Goal: Communication & Community: Answer question/provide support

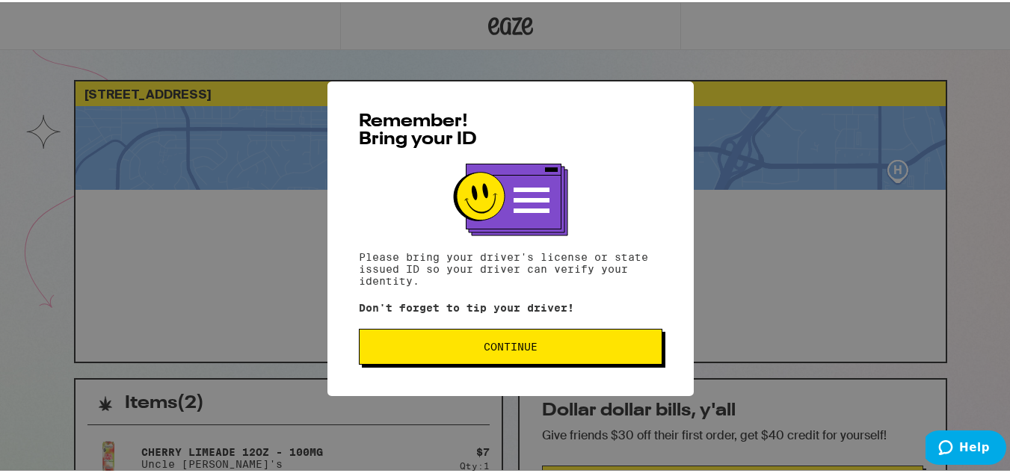
click at [542, 362] on button "Continue" at bounding box center [510, 345] width 303 height 36
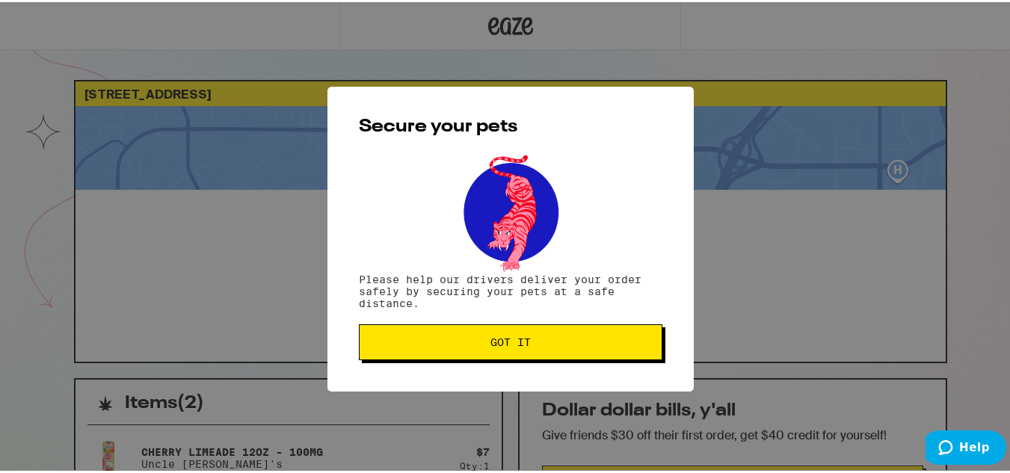
click at [552, 345] on span "Got it" at bounding box center [510, 340] width 278 height 10
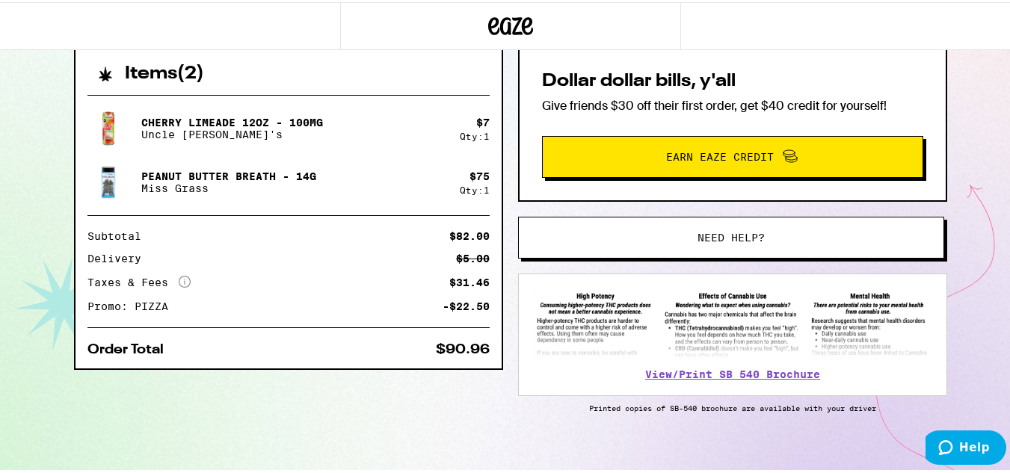
scroll to position [344, 0]
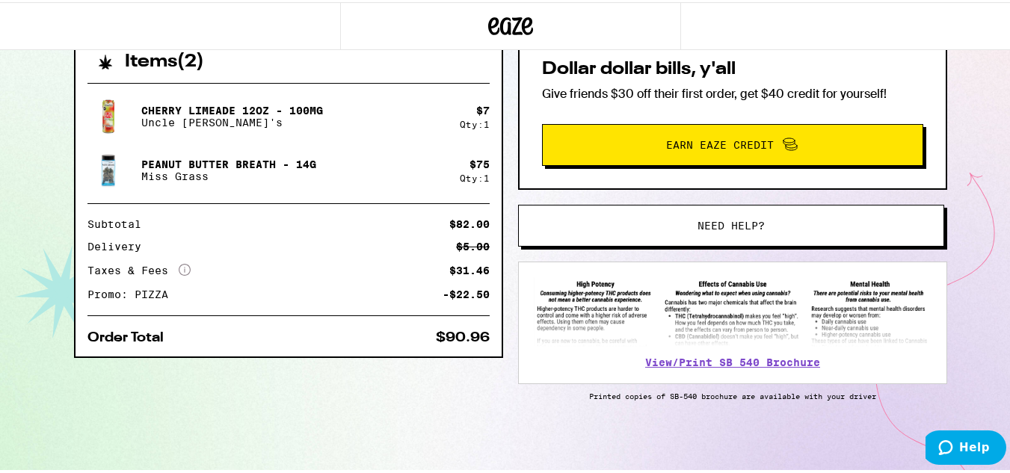
click at [776, 228] on button "Need help?" at bounding box center [731, 224] width 426 height 42
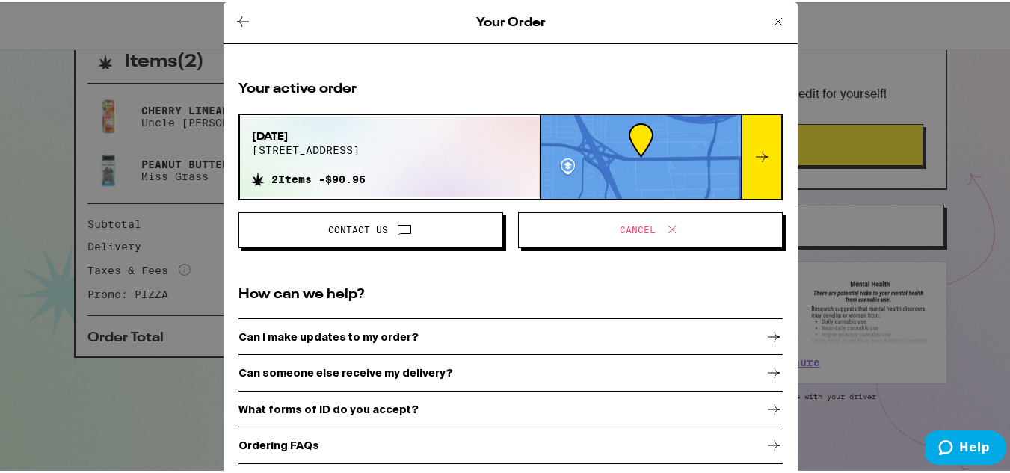
click at [413, 223] on span "Contact Us" at bounding box center [370, 227] width 239 height 19
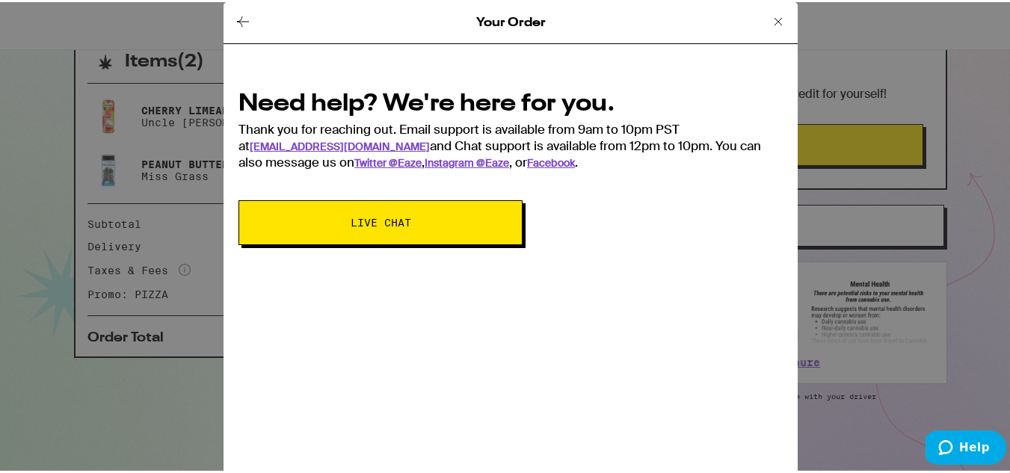
click at [382, 223] on span "Live Chat" at bounding box center [380, 220] width 61 height 10
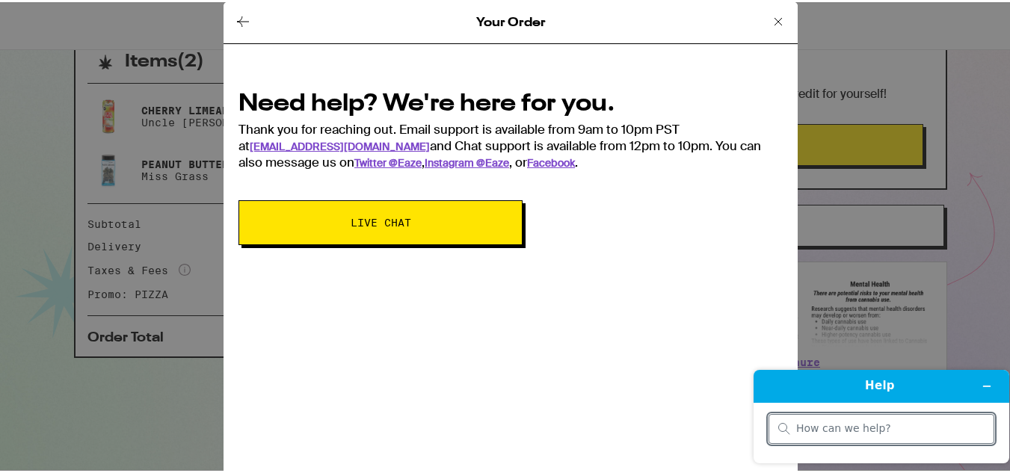
click at [862, 416] on div at bounding box center [881, 429] width 226 height 30
click at [838, 424] on input "search" at bounding box center [890, 428] width 188 height 13
type input "order taking too long"
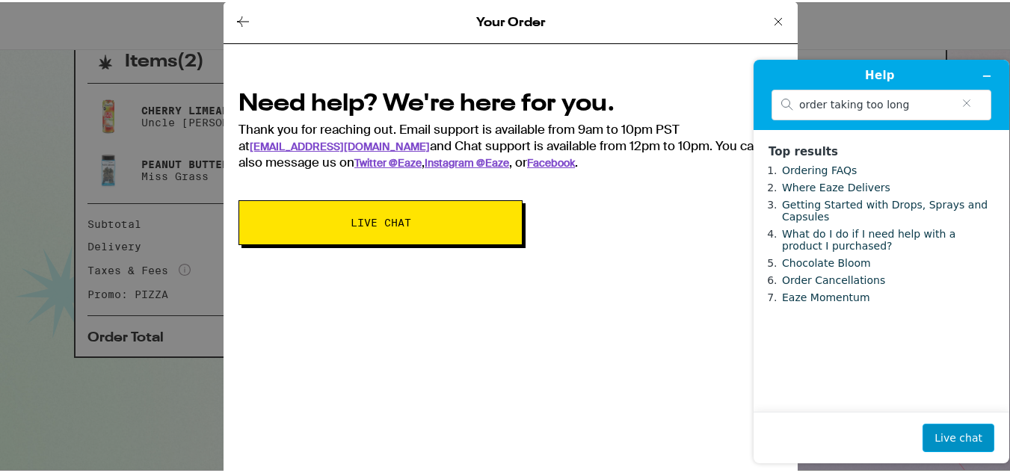
click at [957, 437] on button "Live chat" at bounding box center [958, 438] width 72 height 28
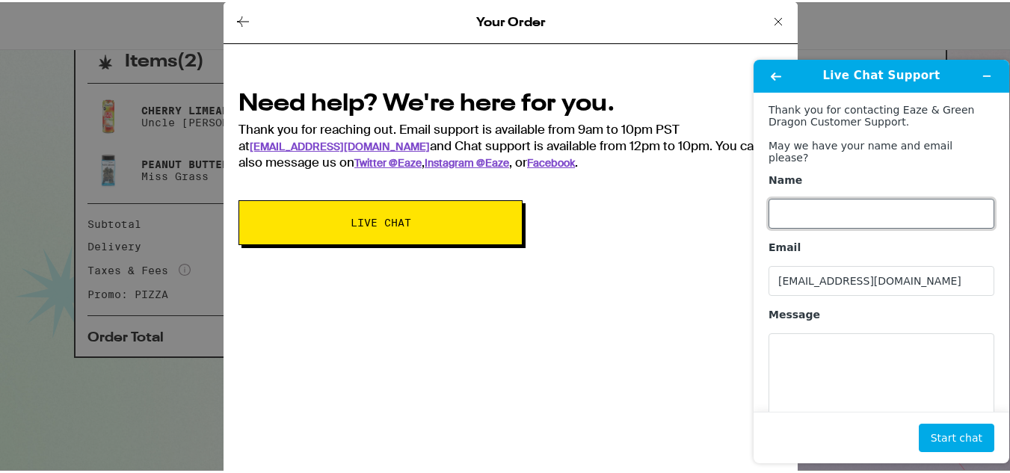
click at [850, 202] on input "Name" at bounding box center [881, 214] width 226 height 30
type input "Alexandra Salanger"
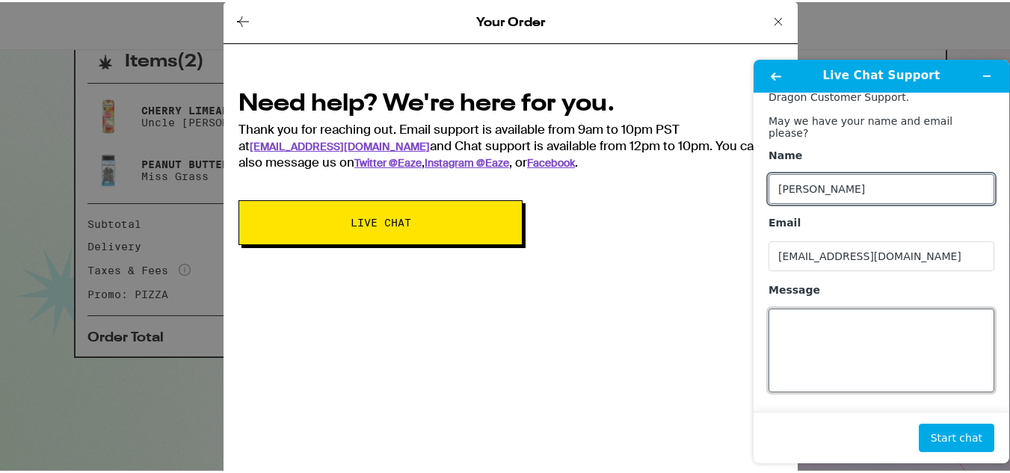
click at [844, 315] on textarea "Message" at bounding box center [881, 351] width 226 height 84
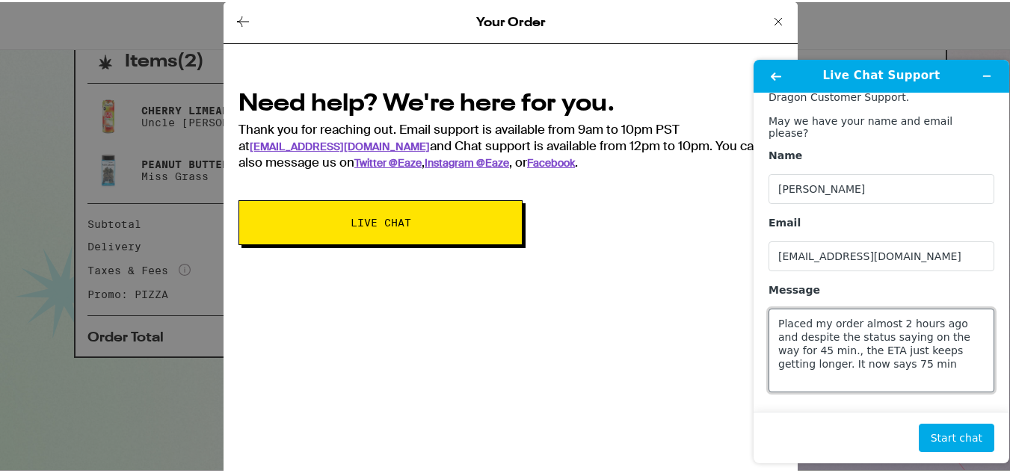
type textarea "Placed my order almost 2 hours ago and despite the status saying on the way for…"
click at [956, 420] on footer "Start chat" at bounding box center [881, 438] width 256 height 52
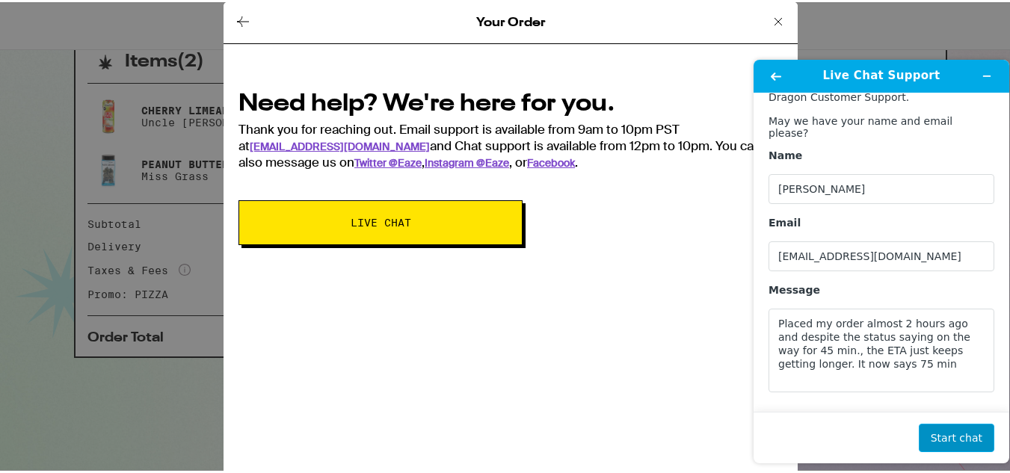
click at [957, 448] on button "Start chat" at bounding box center [955, 438] width 75 height 28
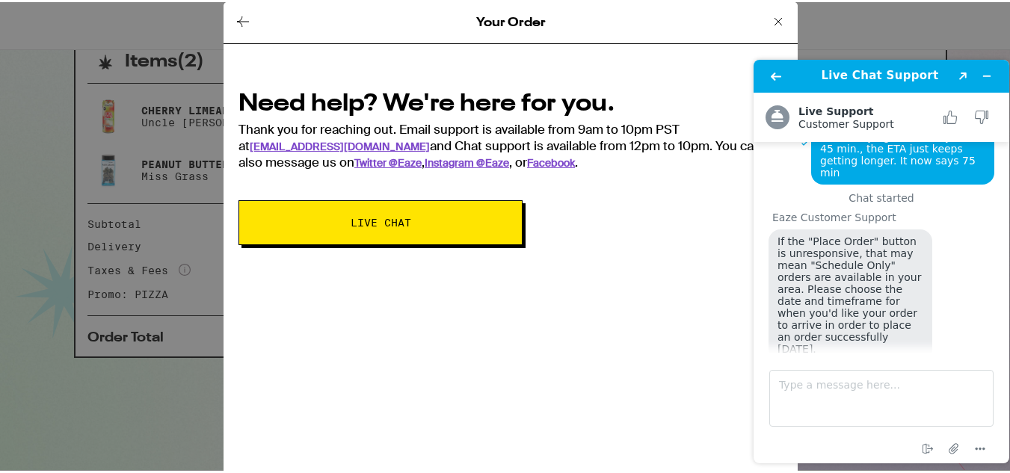
scroll to position [58, 0]
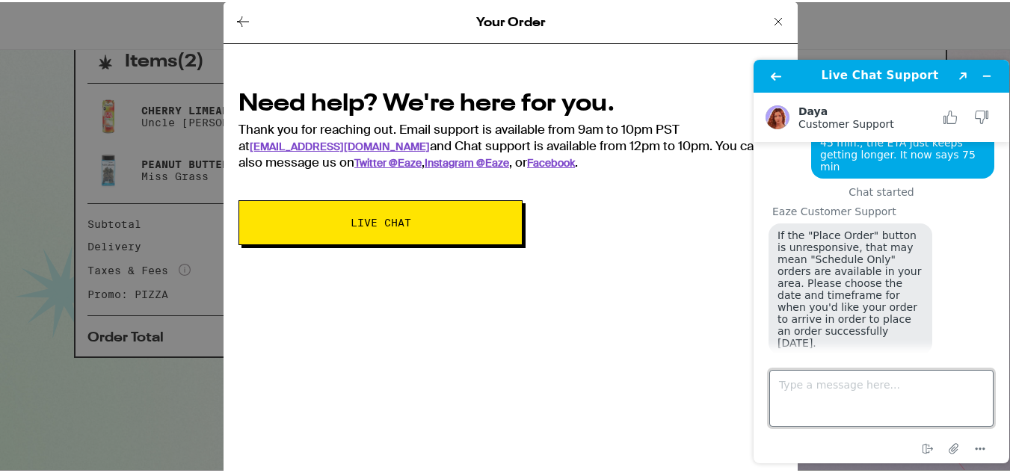
click at [827, 387] on textarea "Type a message here..." at bounding box center [881, 398] width 224 height 57
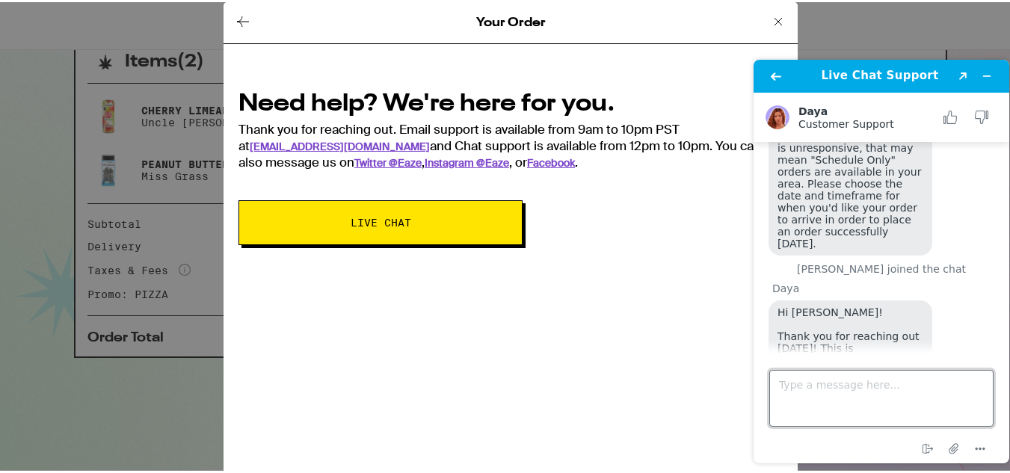
scroll to position [158, 0]
type textarea "Hi ! thank you"
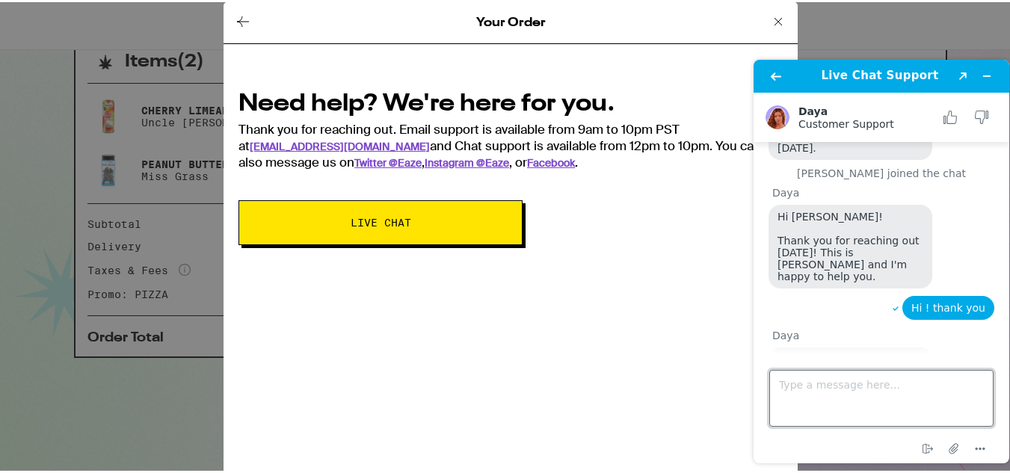
scroll to position [267, 0]
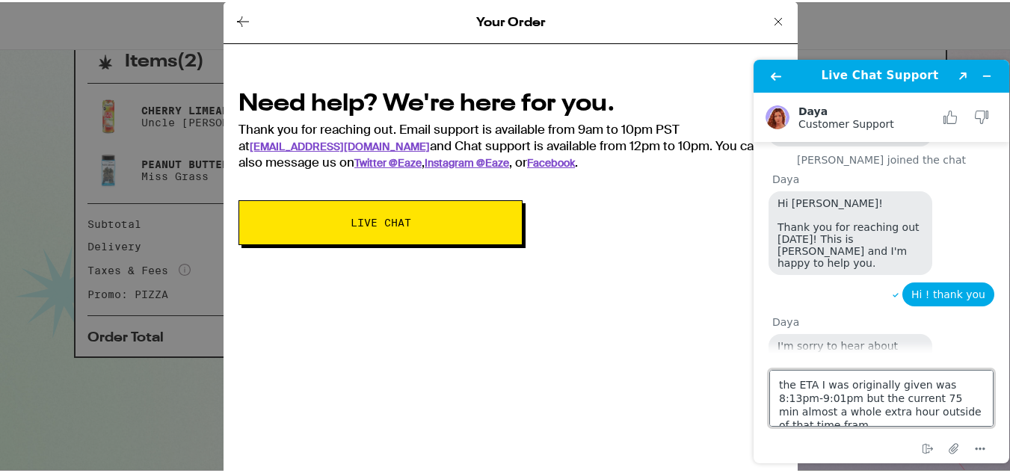
type textarea "the ETA I was originally given was 8:13pm-9:01pm but the current 75 min almost …"
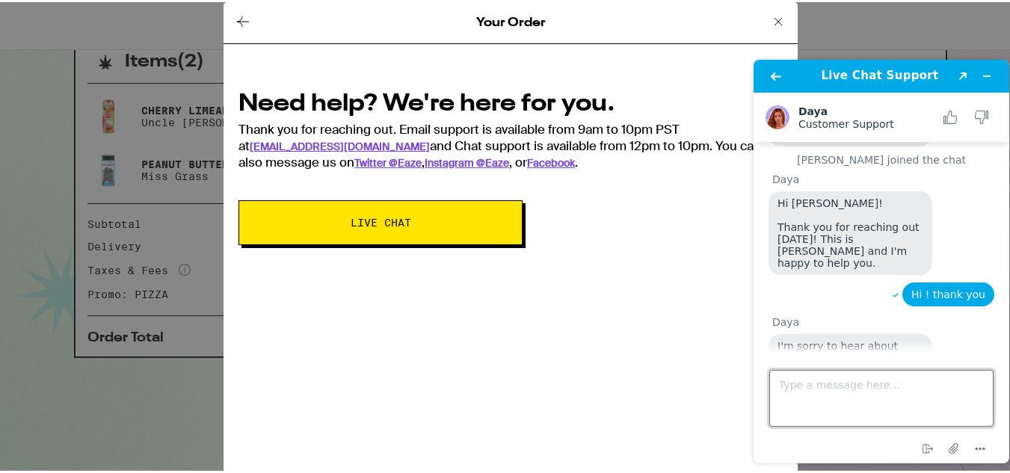
scroll to position [334, 0]
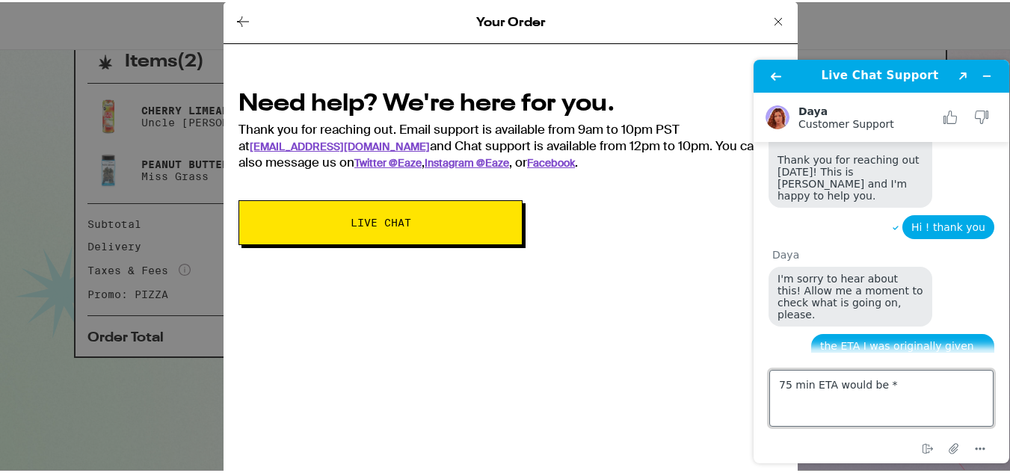
type textarea "75 min ETA would be *"
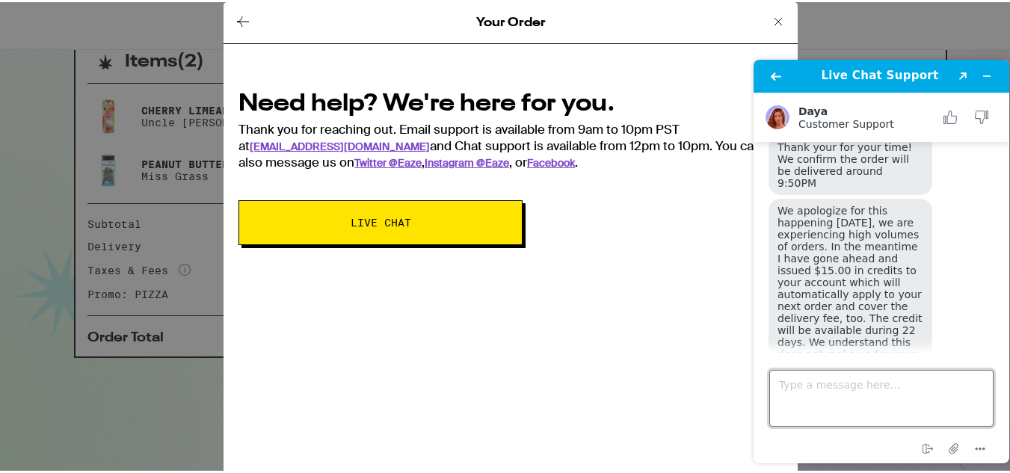
scroll to position [686, 0]
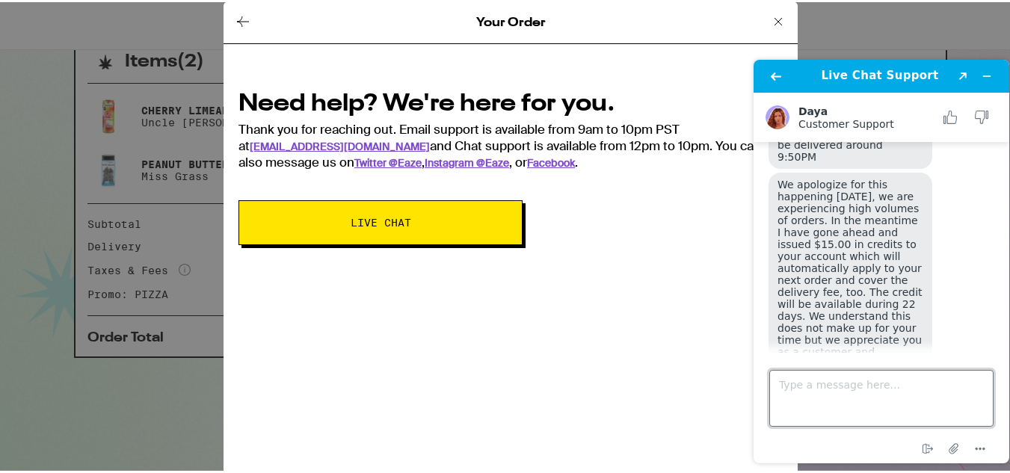
click at [814, 391] on textarea "Type a message here..." at bounding box center [881, 398] width 224 height 57
type textarea "S"
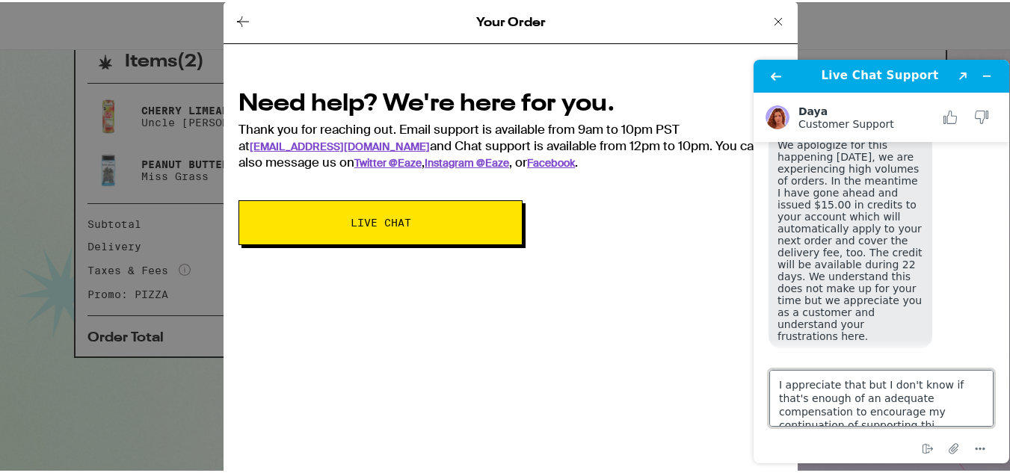
scroll to position [6, 0]
type textarea "I appreciate that but I don't know if that's enough of an adequate compensation…"
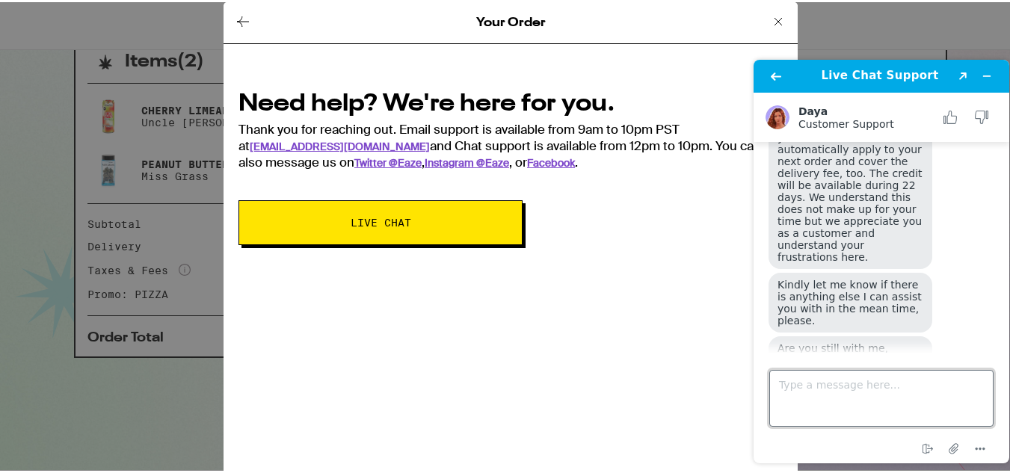
scroll to position [809, 0]
type textarea "I"
type textarea "d"
type textarea "D"
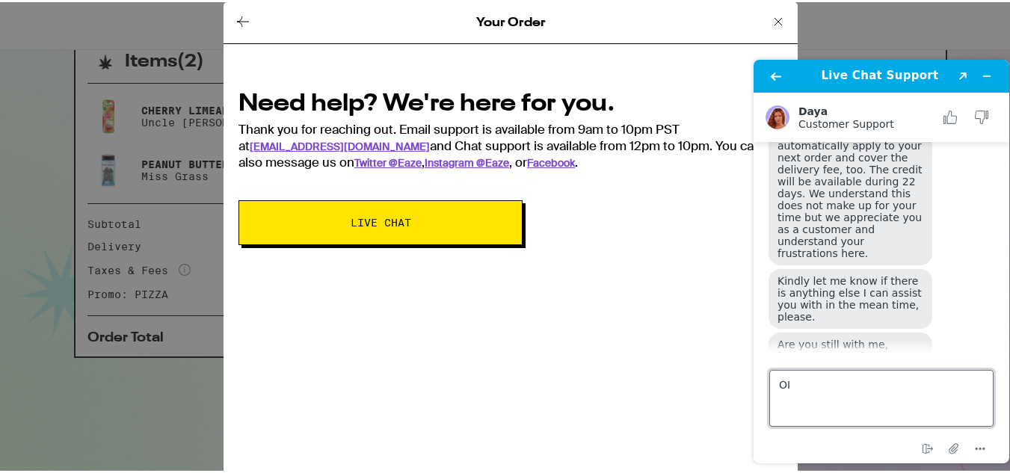
type textarea "O"
type textarea "I"
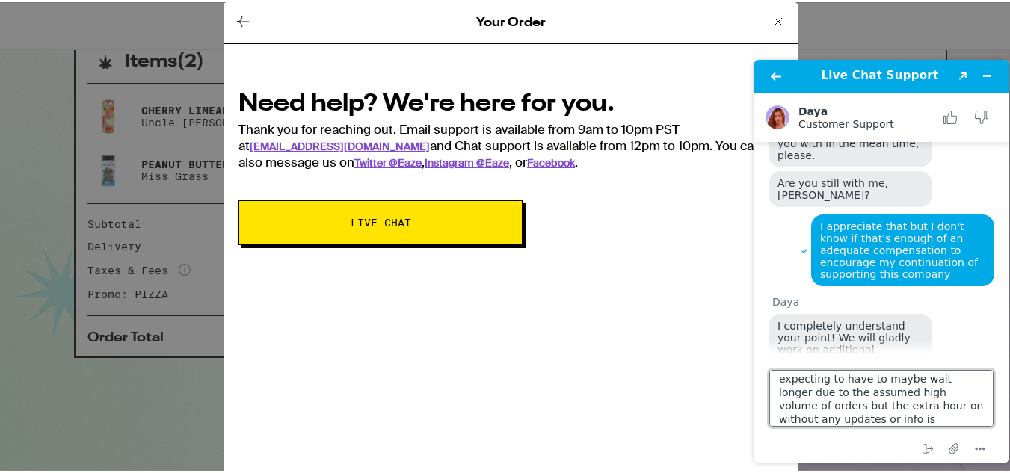
scroll to position [33, 0]
drag, startPoint x: 877, startPoint y: 394, endPoint x: 865, endPoint y: 389, distance: 12.4
click at [865, 389] on textarea "I placed the order around 7 and was expecting to have to maybe wait longer due …" at bounding box center [881, 398] width 224 height 57
drag, startPoint x: 910, startPoint y: 408, endPoint x: 1031, endPoint y: 433, distance: 123.5
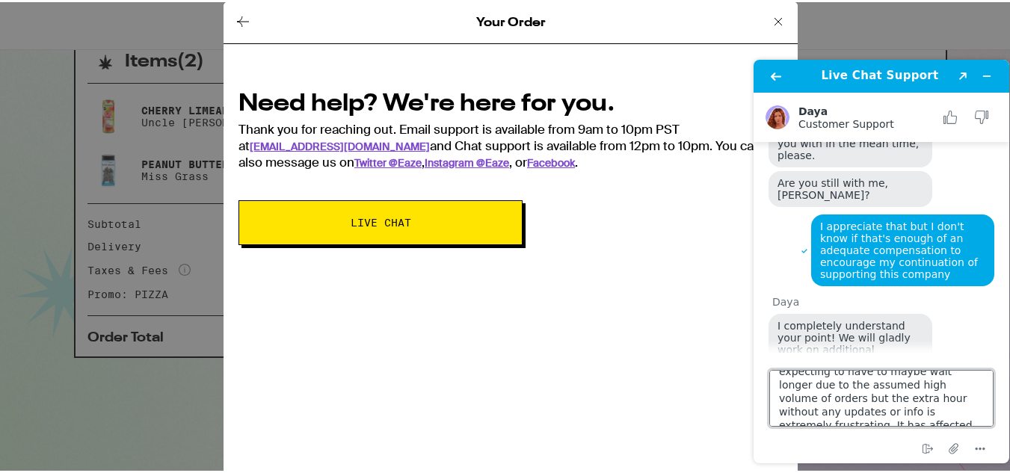
click at [1009, 433] on html "Live Chat Support Created with Sketch. Daya Customer Support Customer Support P…" at bounding box center [880, 261] width 279 height 427
type textarea "I placed the order around 7 and was expecting to have to maybe wait longer due …"
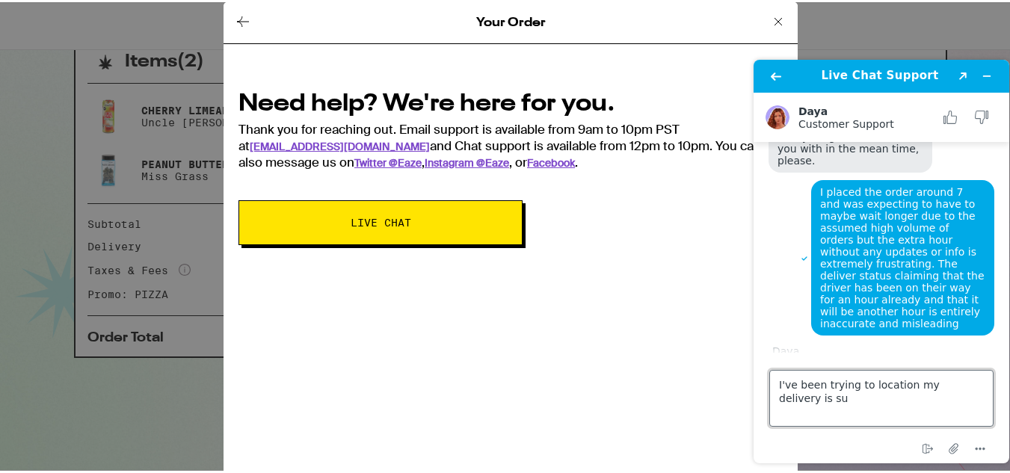
scroll to position [1274, 0]
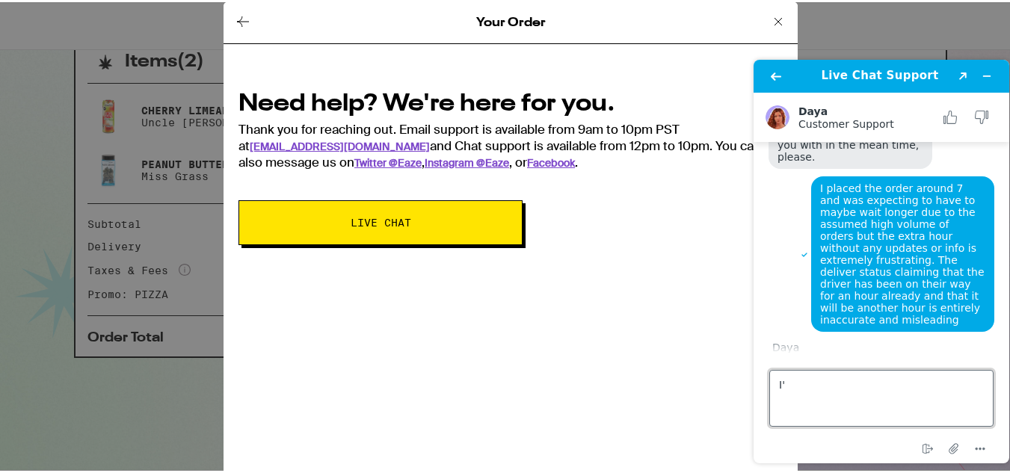
type textarea "I"
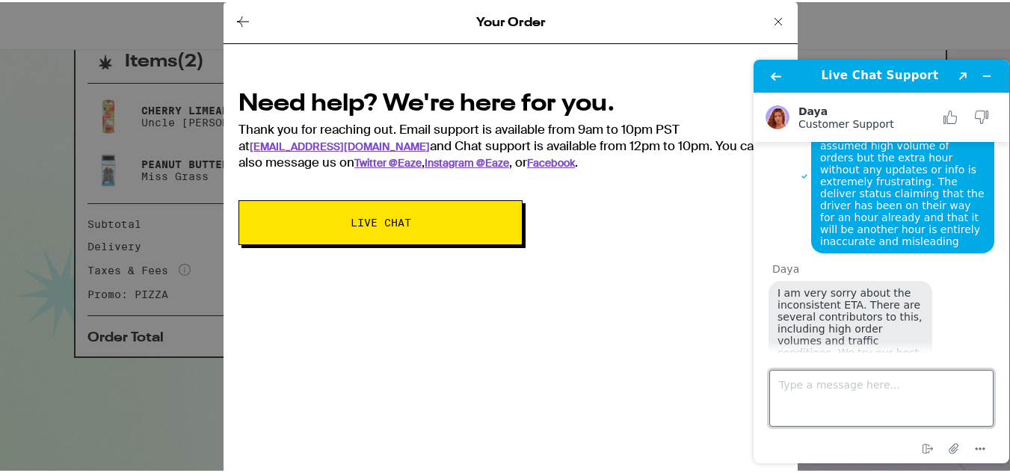
scroll to position [1358, 0]
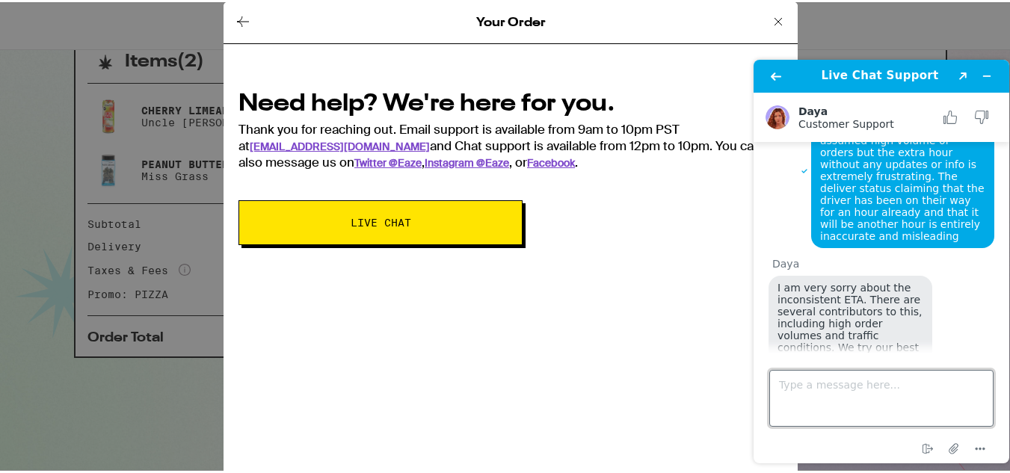
click at [843, 395] on textarea "Type a message here..." at bounding box center [881, 398] width 224 height 57
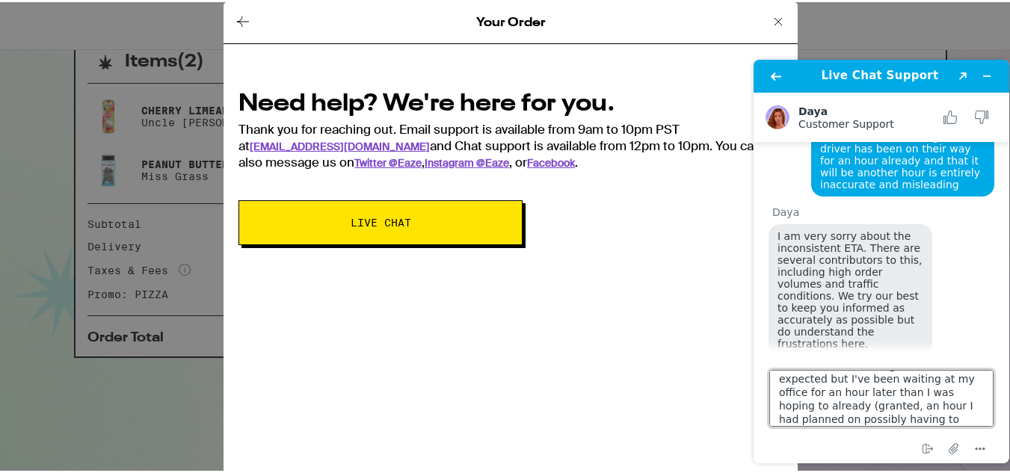
scroll to position [73, 0]
type textarea "I appreciate your help, I understand that there are many factors at play and tr…"
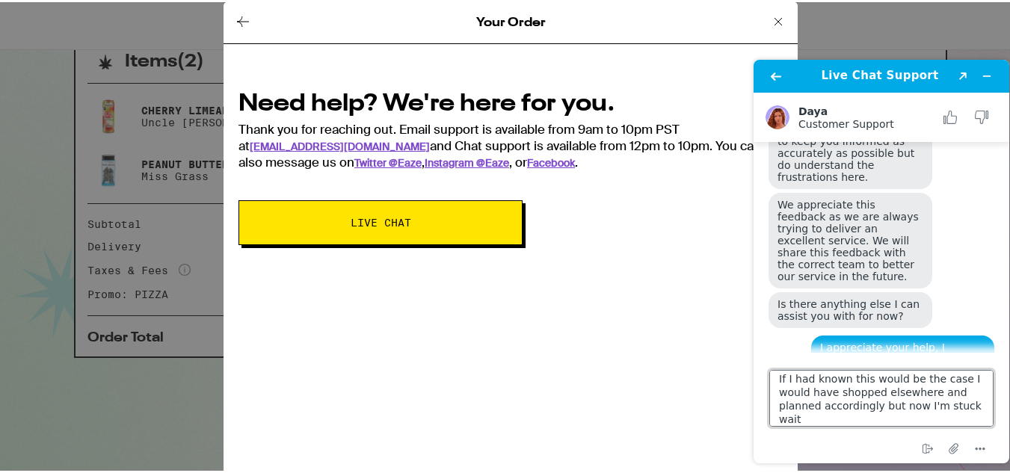
scroll to position [0, 0]
type textarea "If I had known this would be the case I would have shopped elsewhere and planne…"
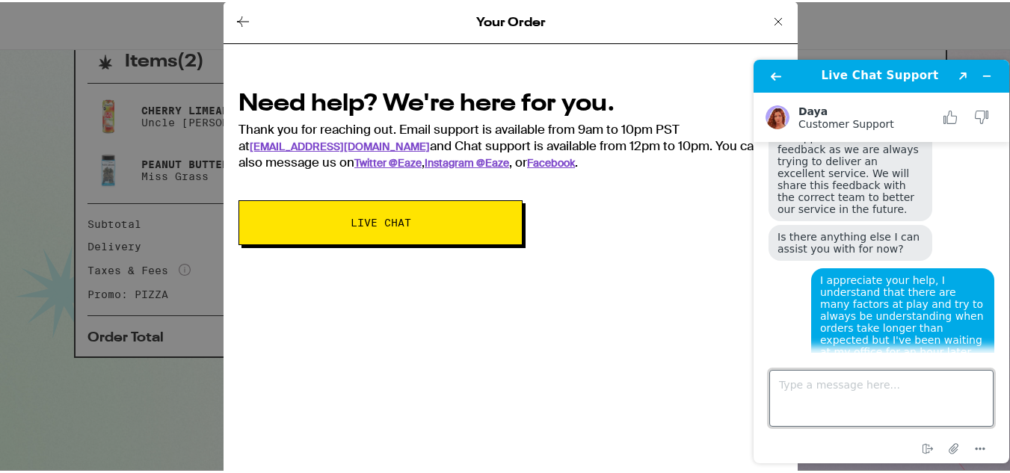
scroll to position [1725, 0]
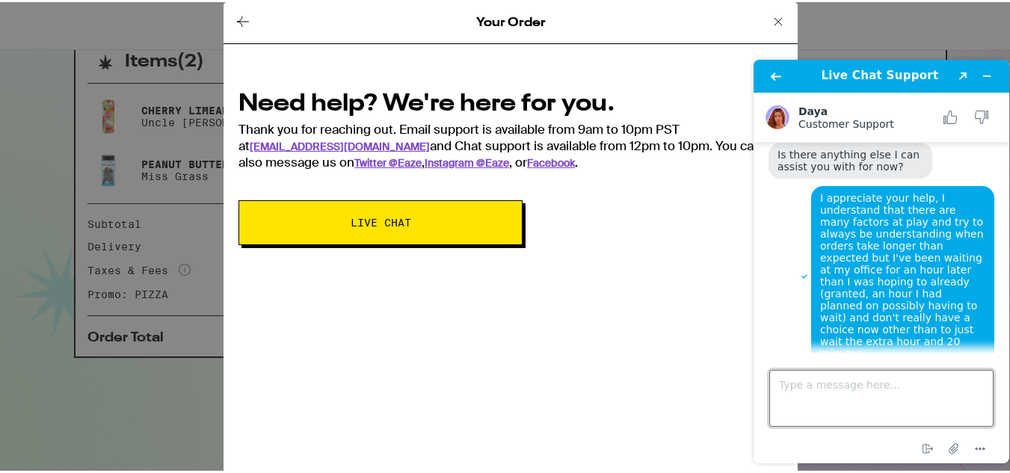
click at [819, 392] on textarea "Type a message here..." at bounding box center [881, 398] width 224 height 57
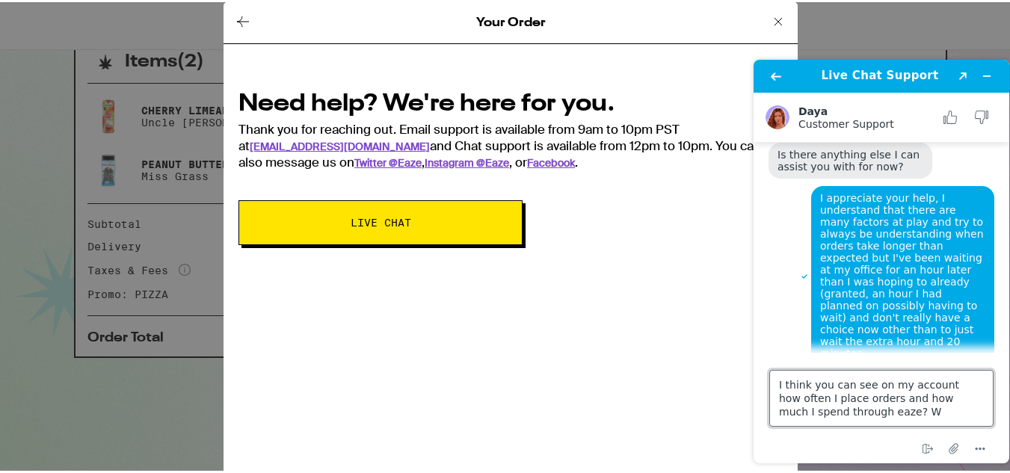
type textarea "I think you can see on my account how often I place orders and how much I spend…"
drag, startPoint x: 889, startPoint y: 416, endPoint x: 551, endPoint y: 380, distance: 340.5
click at [741, 380] on html "Live Chat Support Created with Sketch. Daya Customer Support Customer Support P…" at bounding box center [880, 261] width 279 height 427
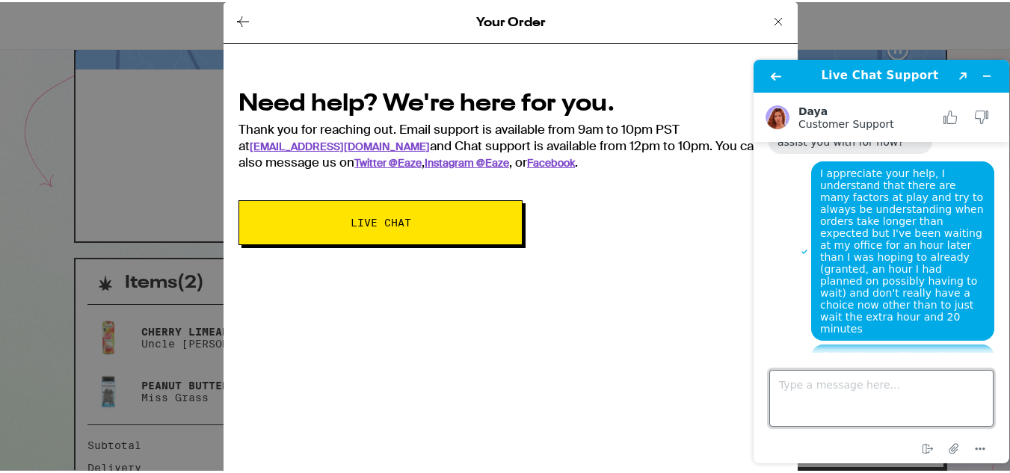
scroll to position [1755, 0]
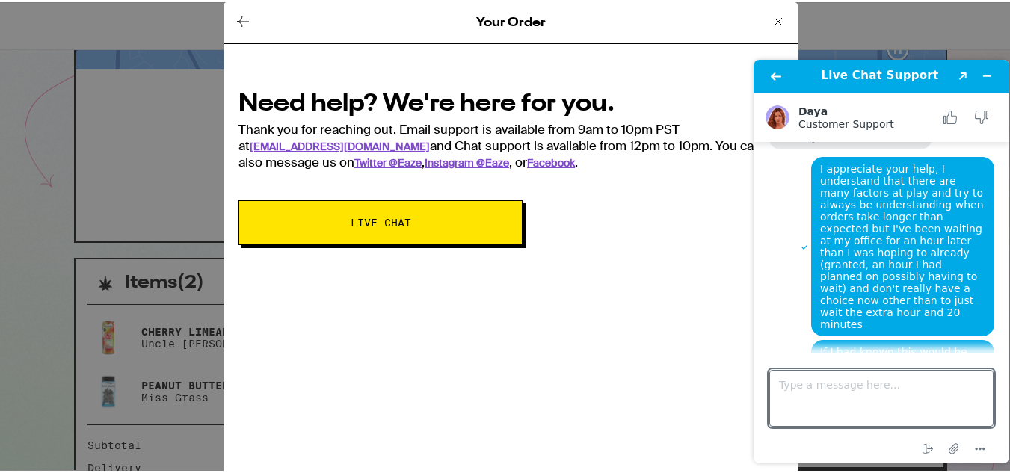
click at [80, 158] on div "Your Order Need help? We're here for you. Thank you for reaching out. Email sup…" at bounding box center [510, 236] width 1021 height 473
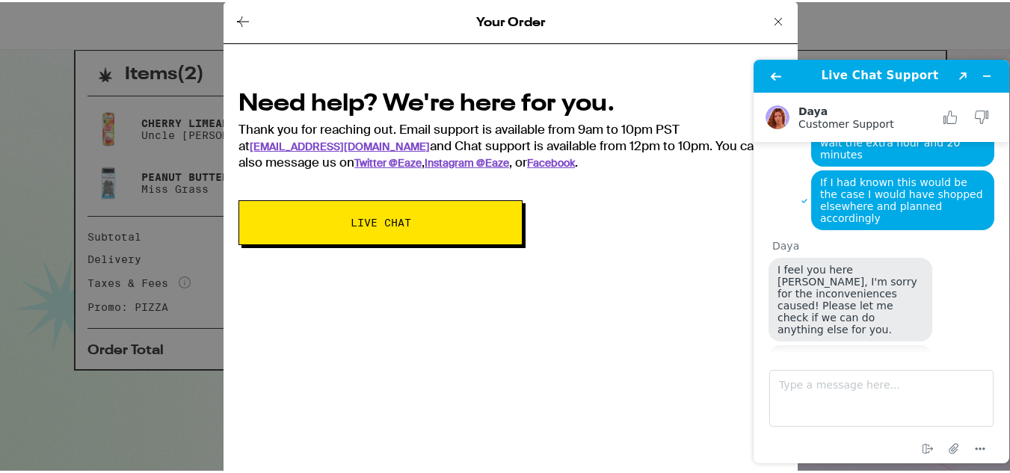
scroll to position [344, 0]
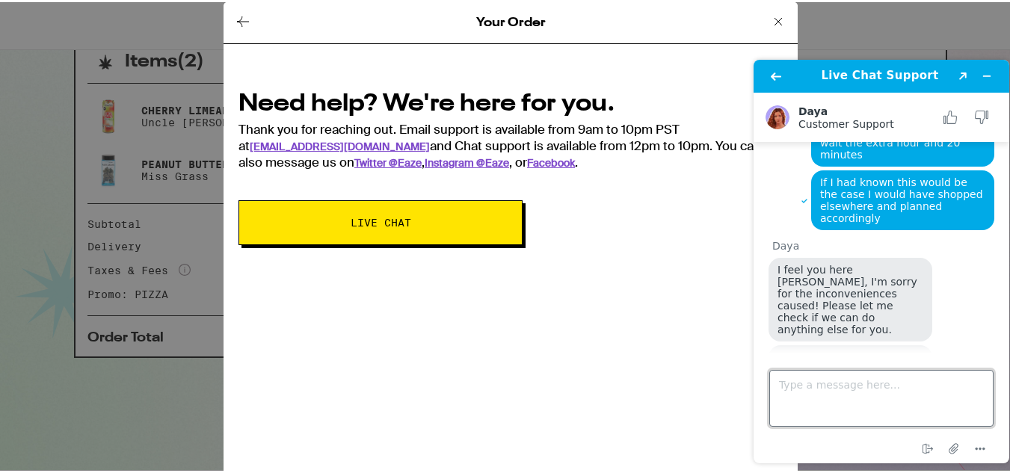
click at [803, 390] on textarea "Type a message here..." at bounding box center [881, 398] width 224 height 57
type textarea "If that is the extent of credit you can issue me"
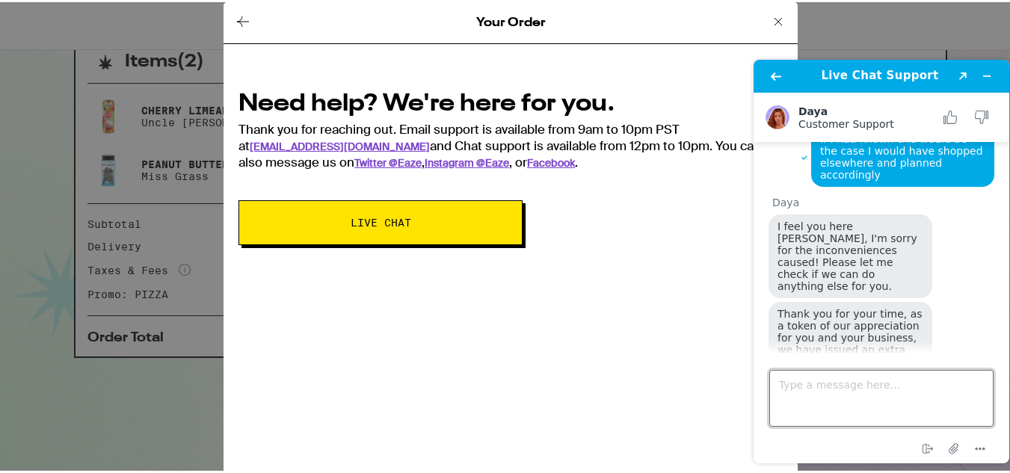
click at [832, 400] on textarea "Type a message here..." at bounding box center [881, 398] width 224 height 57
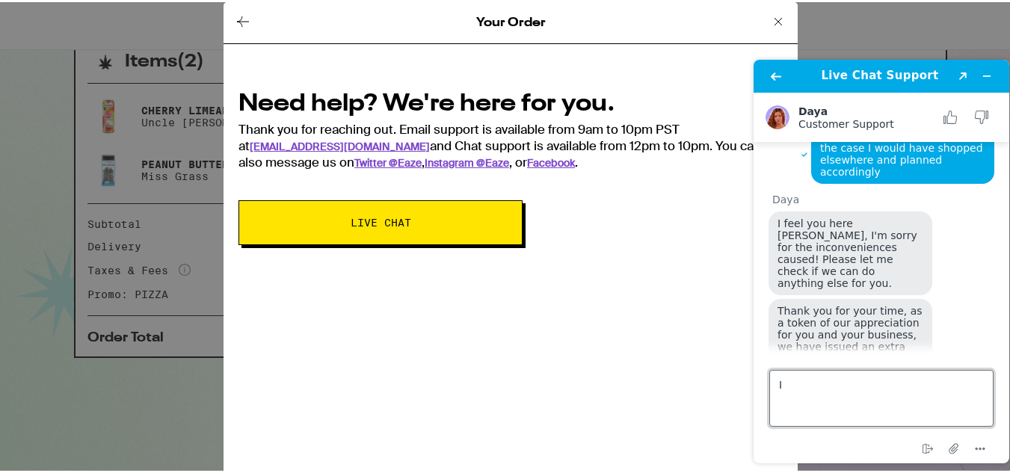
type textarea "I"
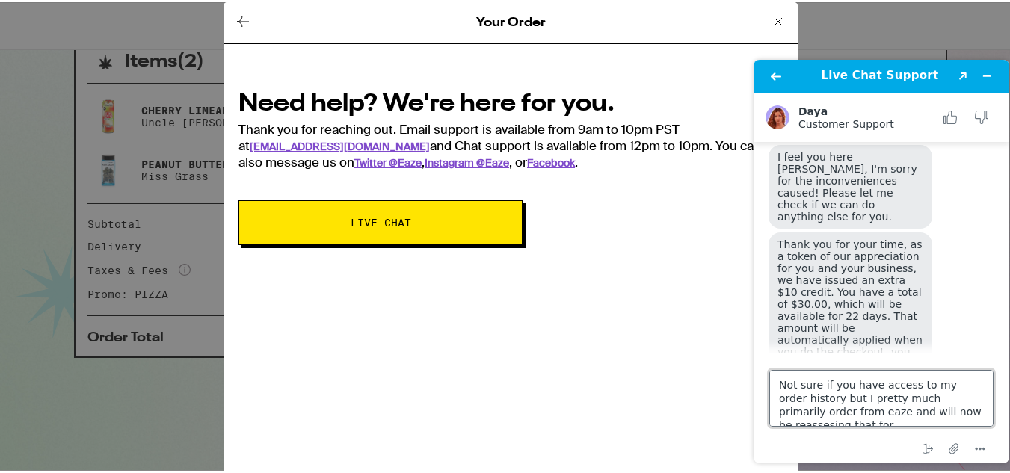
scroll to position [6, 0]
type textarea "Not sure if you have access to my order history but I pretty much primarily ord…"
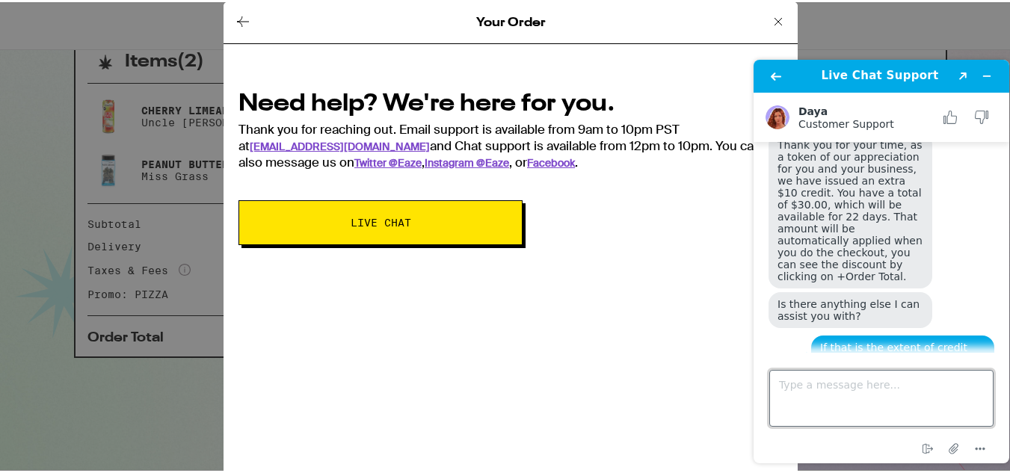
scroll to position [2142, 0]
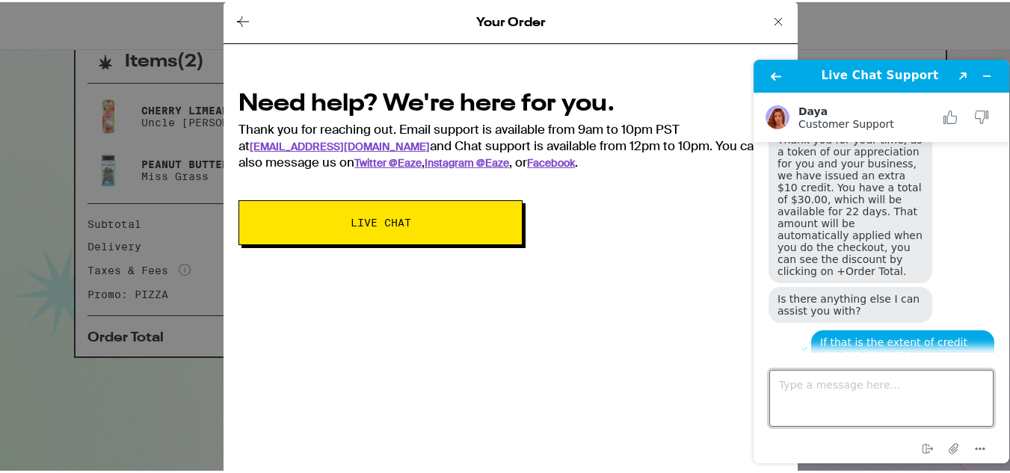
click at [813, 380] on textarea "Type a message here..." at bounding box center [881, 398] width 224 height 57
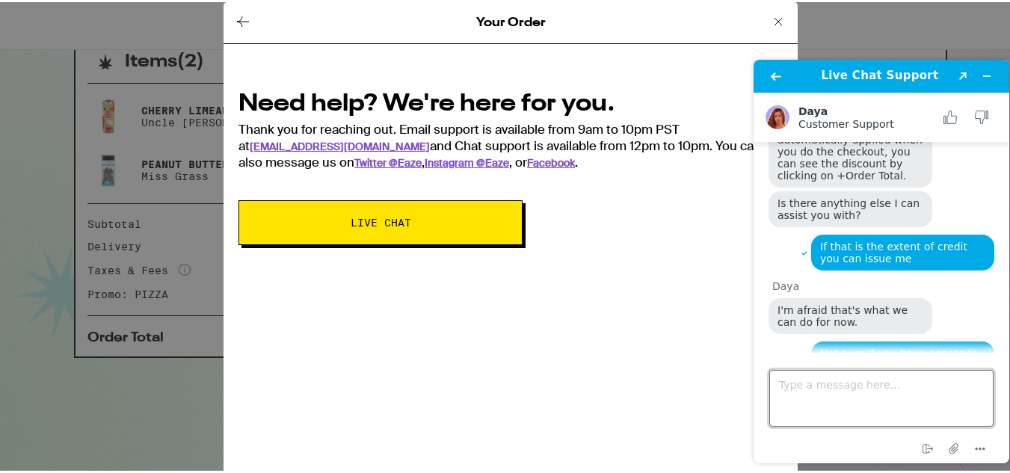
scroll to position [2237, 0]
click at [822, 389] on textarea "Type a message here..." at bounding box center [881, 398] width 224 height 57
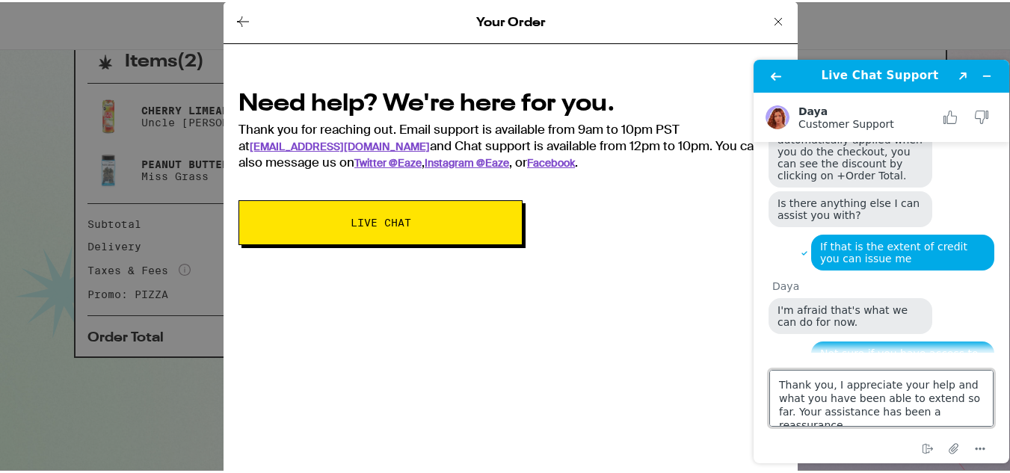
type textarea "Thank you, I appreciate your help and what you have been able to extend so far.…"
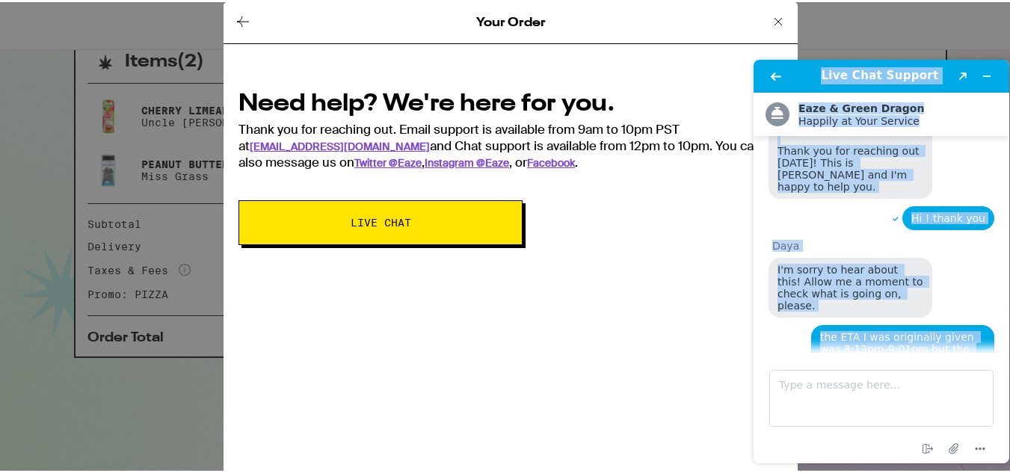
scroll to position [0, 0]
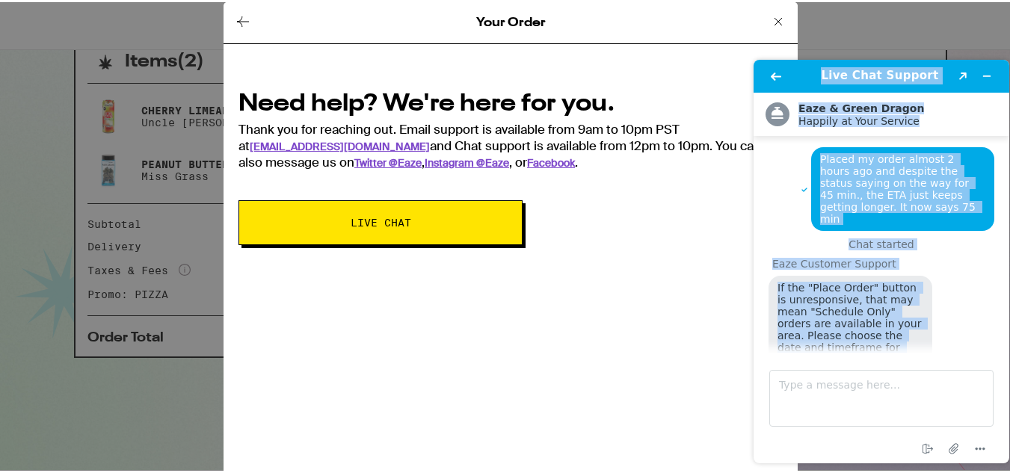
drag, startPoint x: 933, startPoint y: 254, endPoint x: 246, endPoint y: -63, distance: 756.3
click at [741, 48] on html "Live Chat Support Created with Sketch. .cls-1{fill:#fff;} Eaze & Green Dragon H…" at bounding box center [880, 261] width 279 height 427
copy div "Live Chat Support Created with Sketch. .cls-1{fill:#fff;} Eaze & Green Dragon H…"
click at [868, 282] on span "If the "Place Order" button is unresponsive, that may mean "Schedule Only" orde…" at bounding box center [850, 342] width 147 height 120
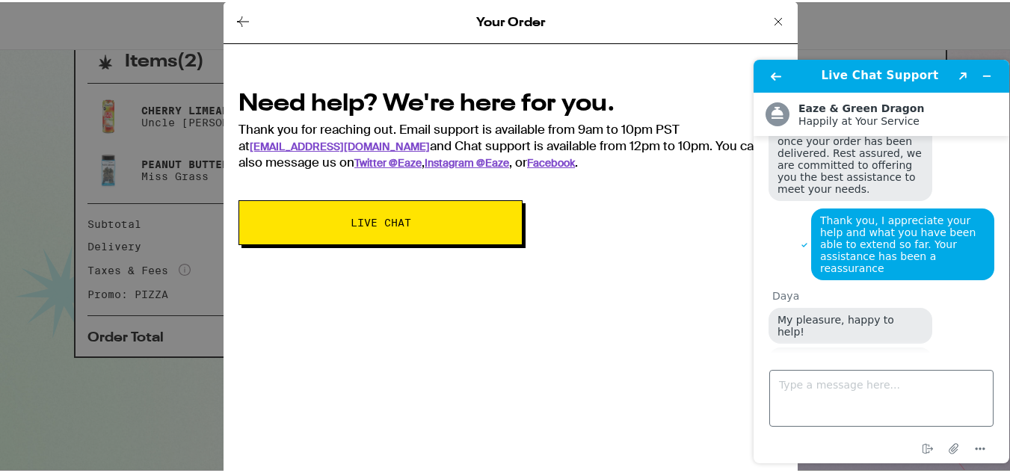
scroll to position [2579, 0]
click at [833, 398] on textarea "Type a message here..." at bounding box center [881, 398] width 224 height 57
type textarea "W"
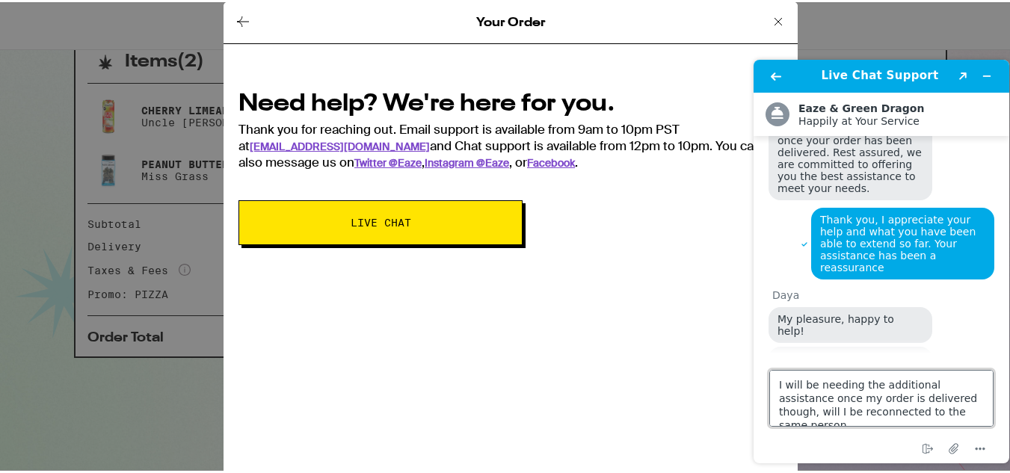
type textarea "I will be needing the additional assistance once my order is delivered though, …"
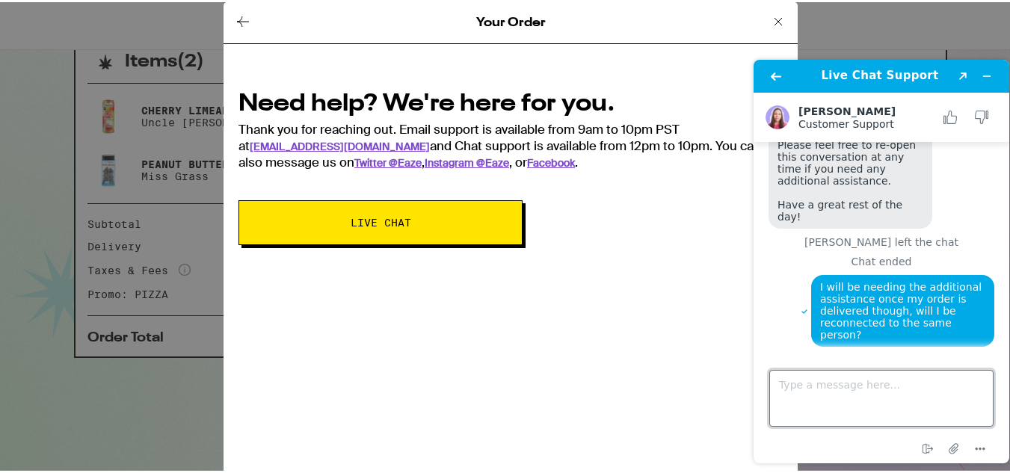
scroll to position [2898, 0]
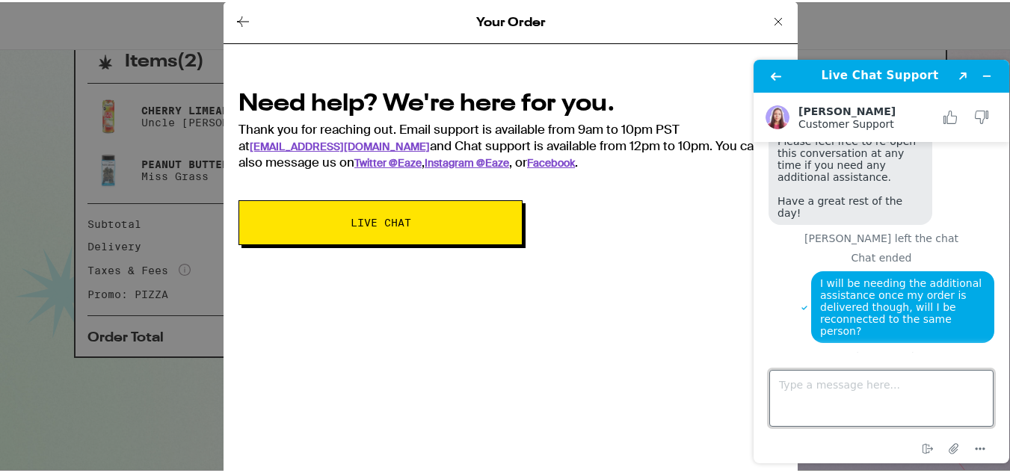
click at [899, 389] on textarea "Type a message here..." at bounding box center [881, 398] width 224 height 57
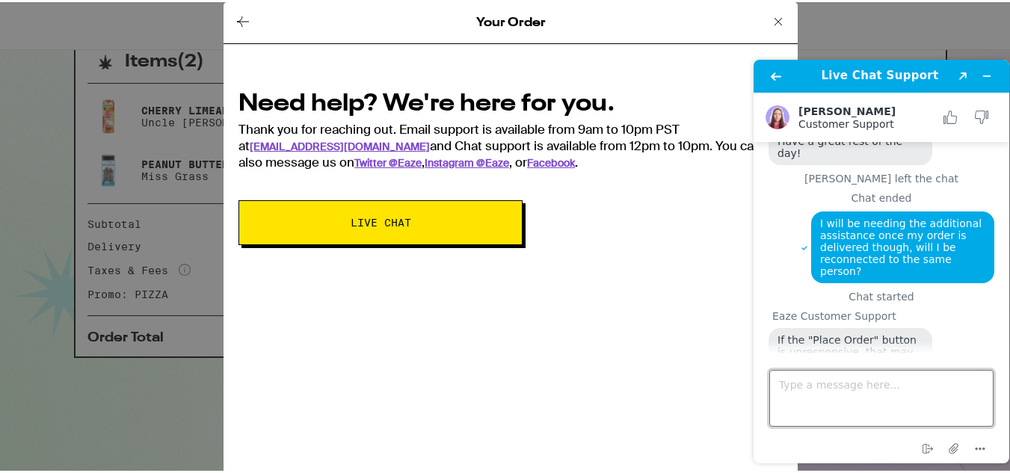
scroll to position [2961, 0]
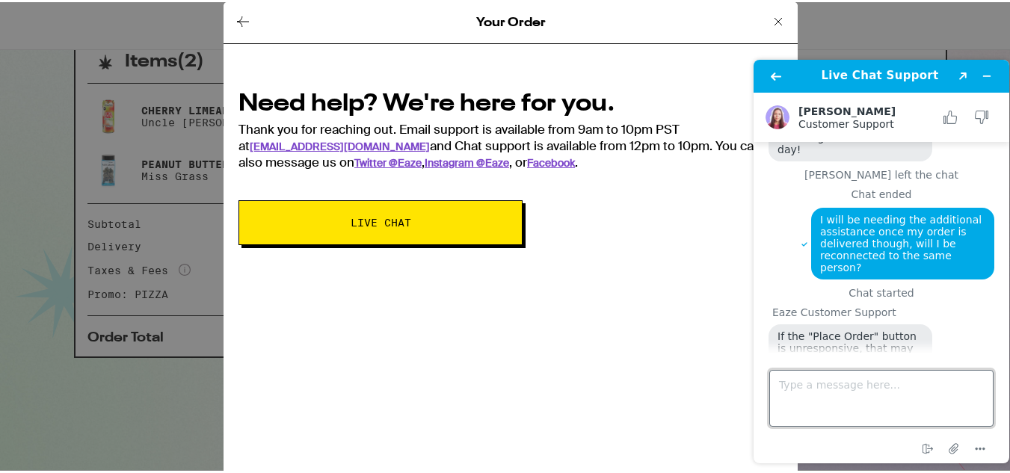
click at [858, 401] on textarea "Type a message here..." at bounding box center [881, 398] width 224 height 57
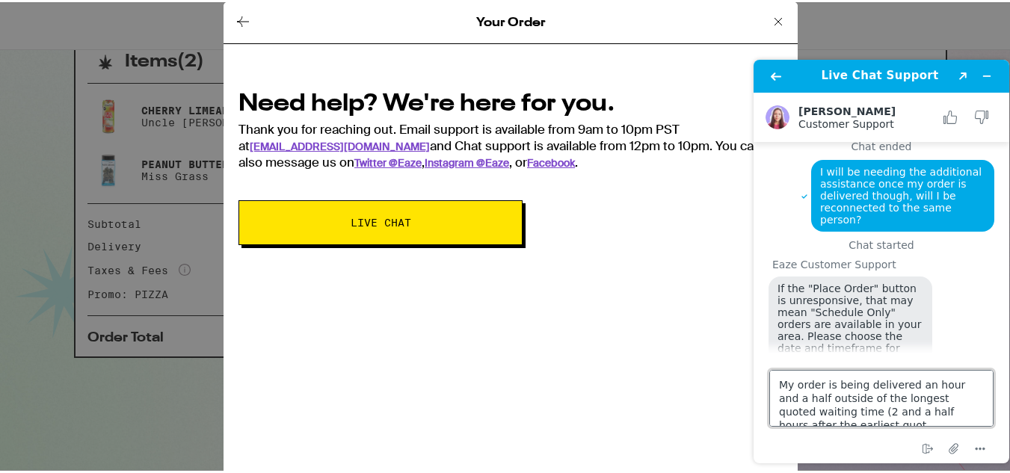
scroll to position [6, 0]
type textarea "My order is being delivered an hour and a half outside of the longest quoted wa…"
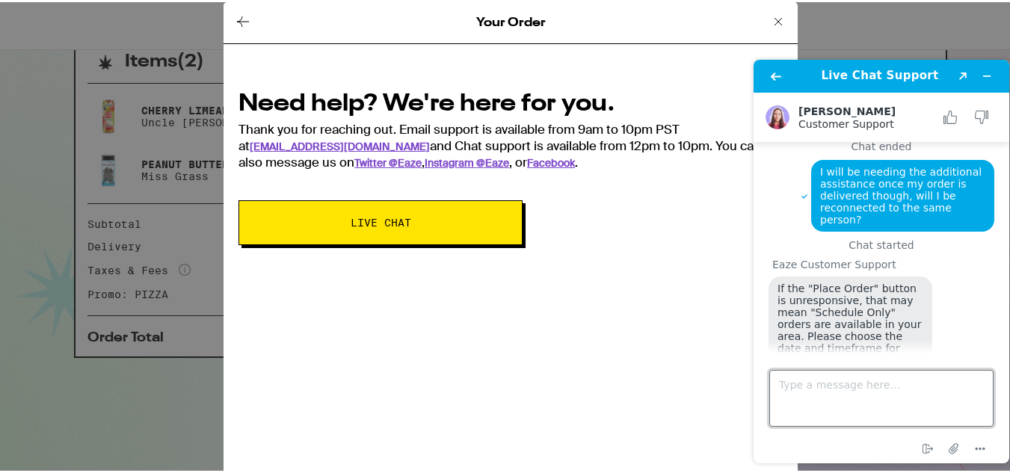
scroll to position [3088, 0]
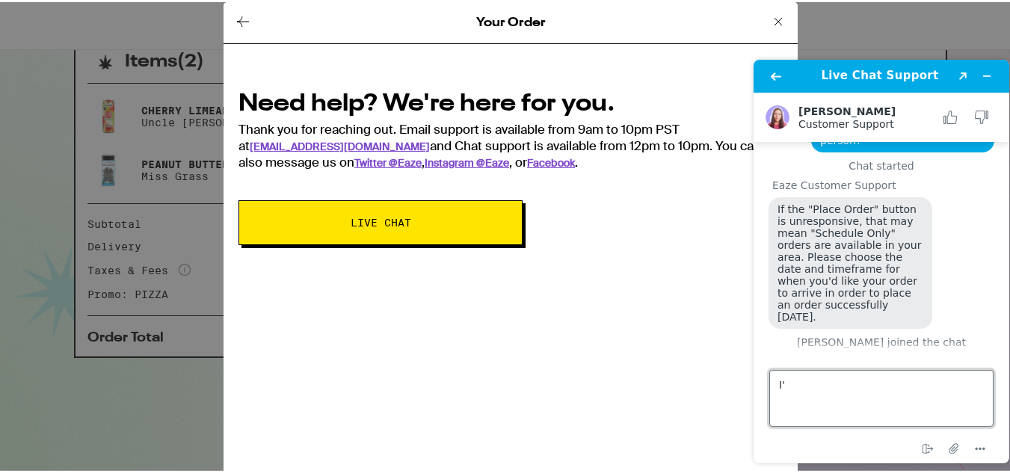
type textarea "I"
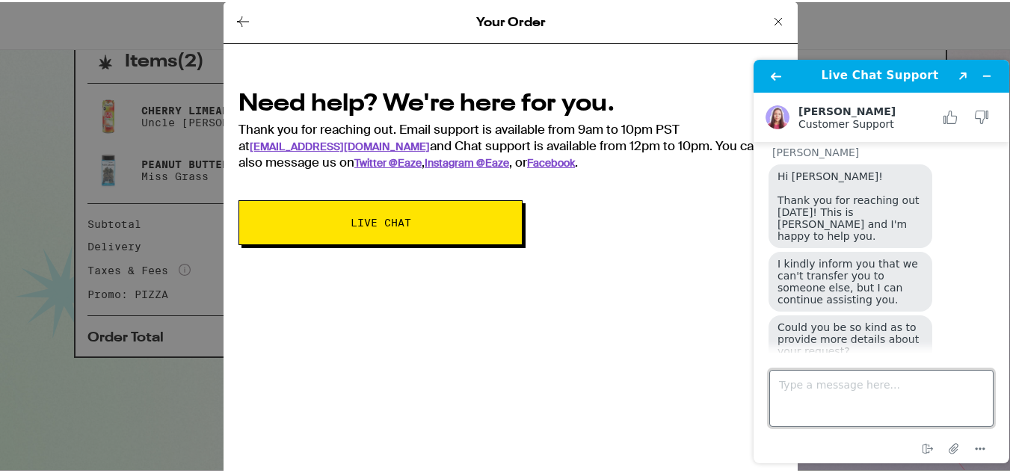
scroll to position [3298, 0]
type textarea "r"
type textarea "Right and my ETA window was 8:13pm-9:01pm"
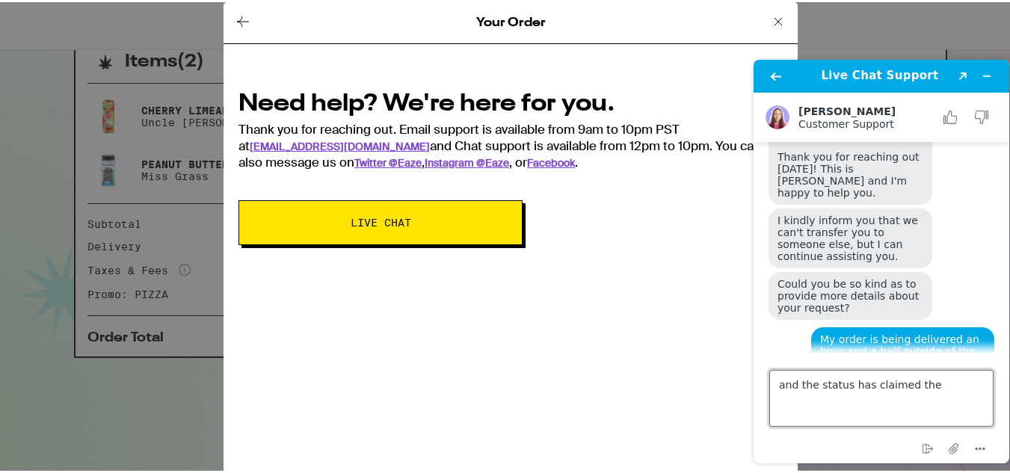
scroll to position [3454, 0]
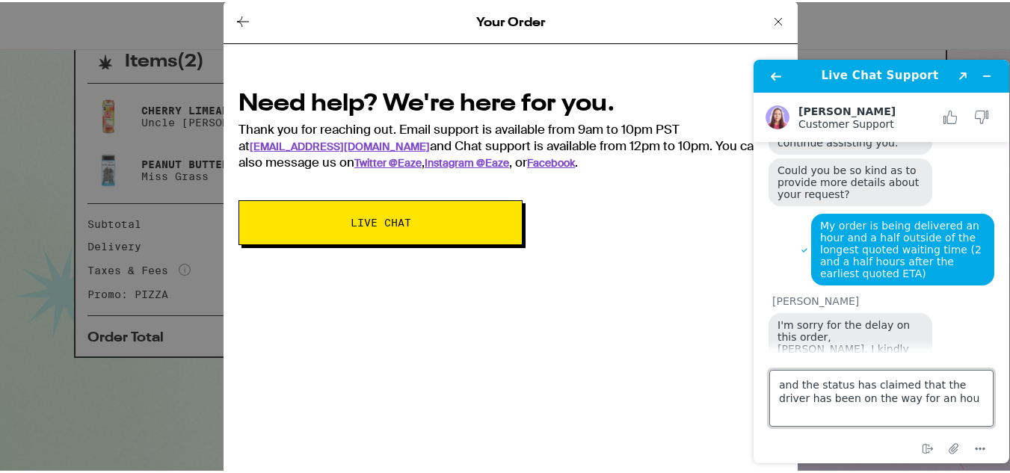
type textarea "and the status has claimed that the driver has been on the way for an hour"
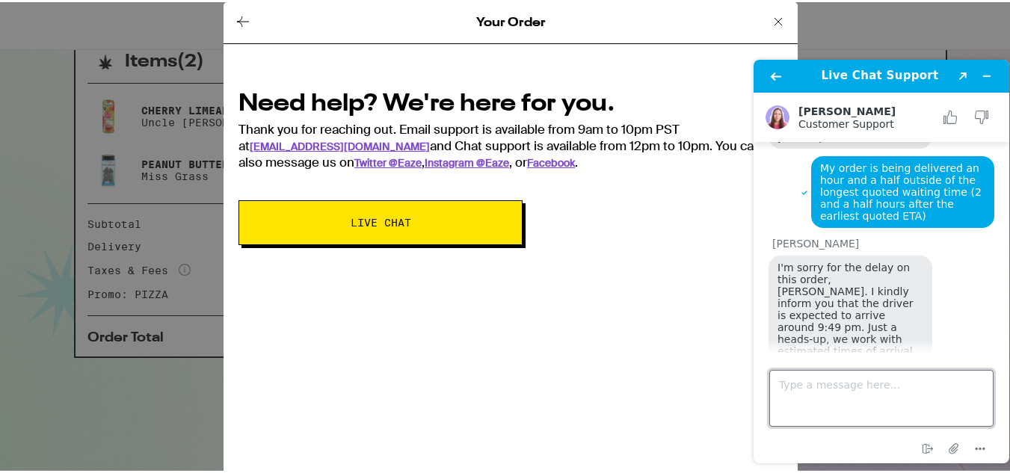
scroll to position [3510, 0]
type textarea "or longer"
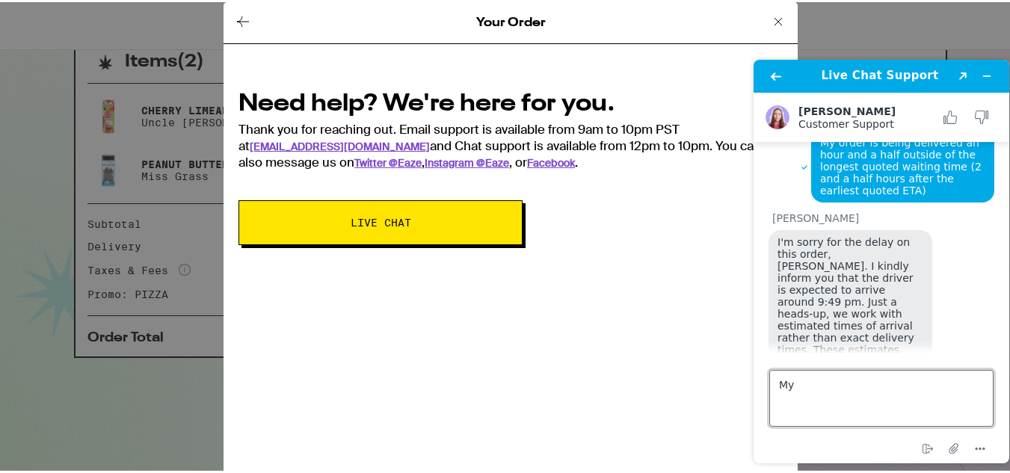
scroll to position [3541, 0]
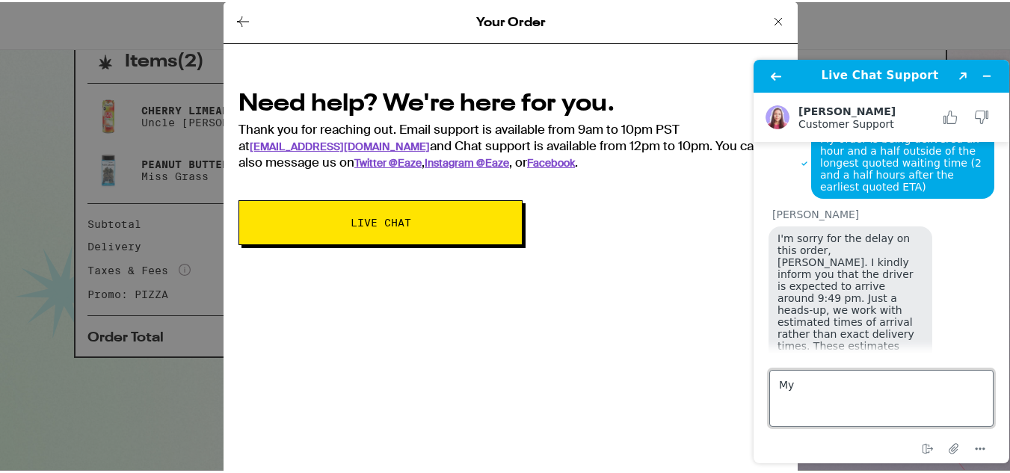
type textarea "M"
type textarea "I"
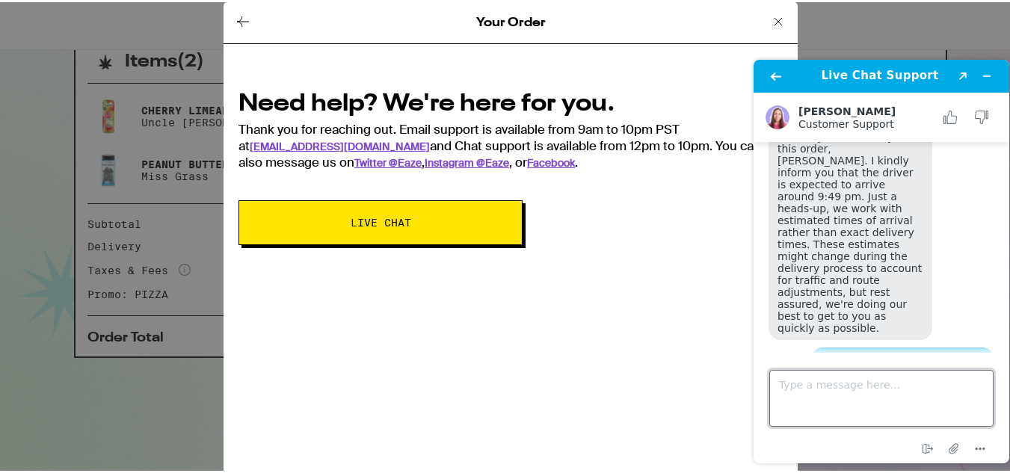
scroll to position [3639, 0]
type textarea "right"
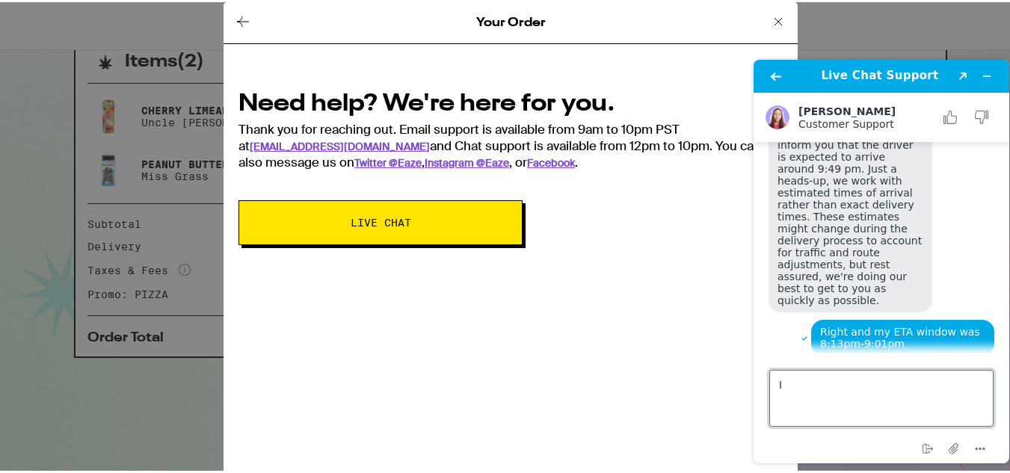
type textarea "I"
type textarea "m"
type textarea "what does that have to do with what I'm sayhng"
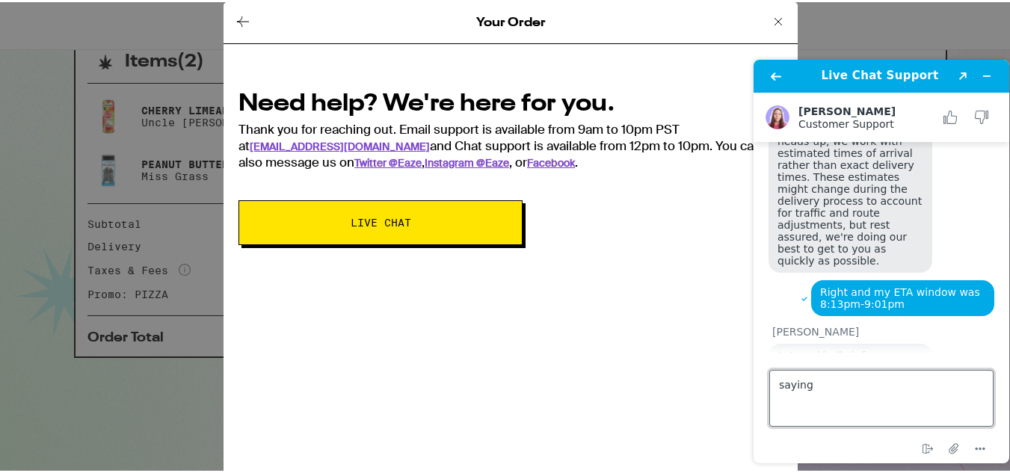
type textarea "saying*"
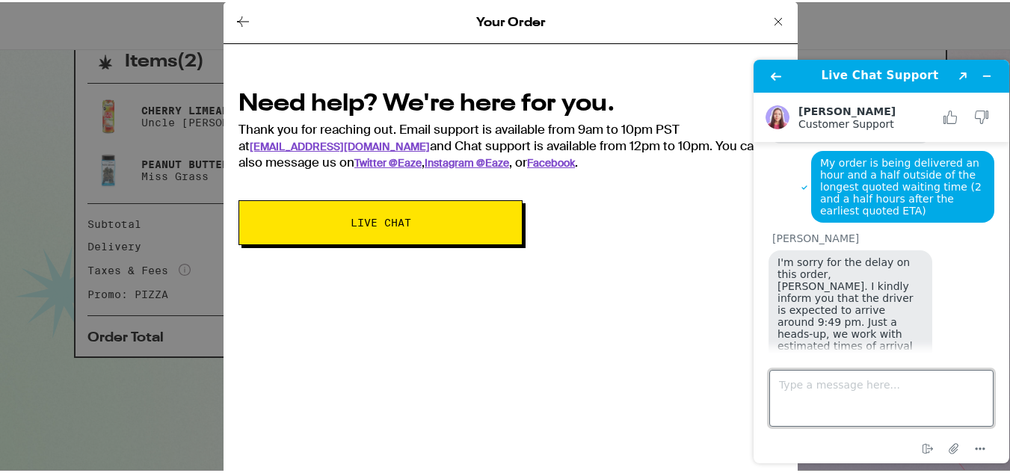
scroll to position [3767, 0]
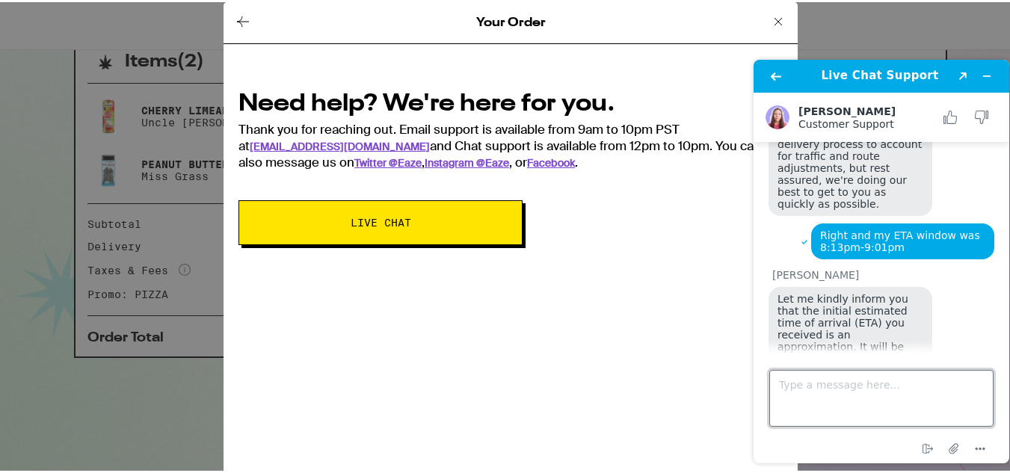
click at [820, 394] on textarea "Type a message here..." at bounding box center [881, 398] width 224 height 57
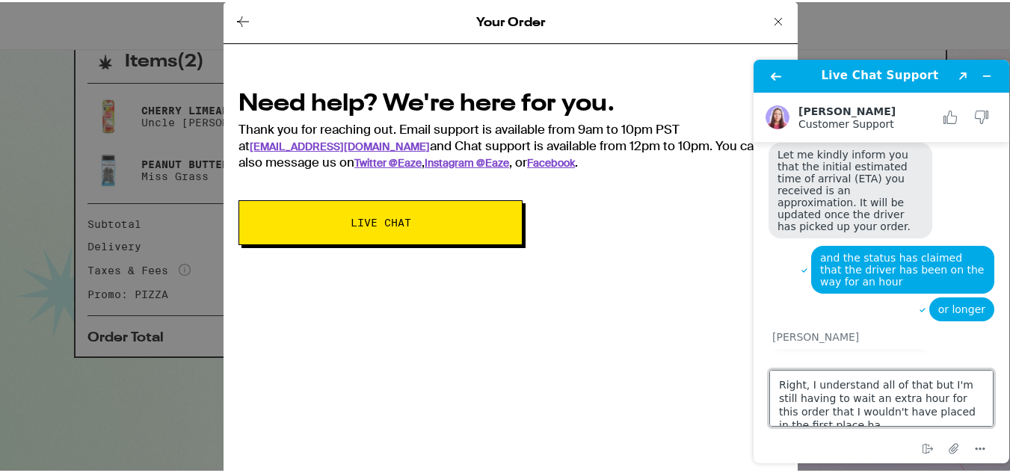
scroll to position [6, 0]
type textarea "Right, I understand all of that but I'm still having to wait an extra hour for …"
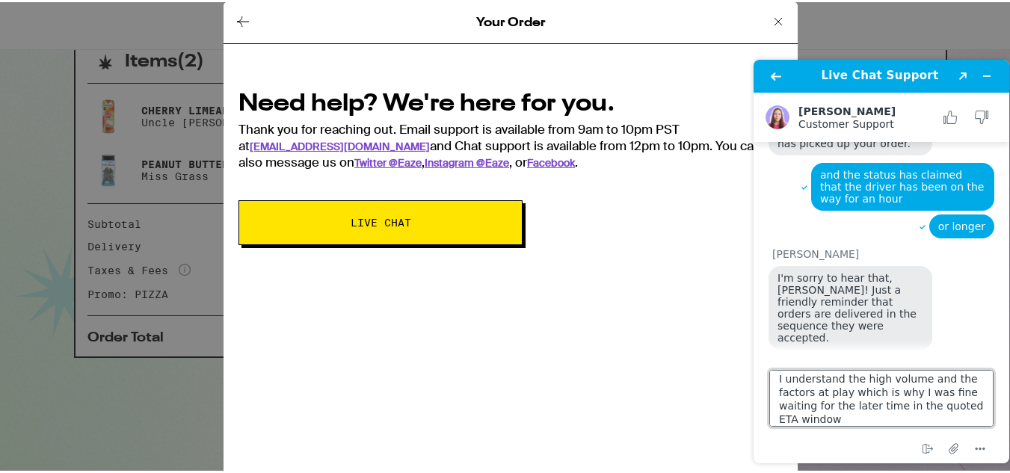
type textarea "I understand the high volume and the factors at play which is why I was fine wa…"
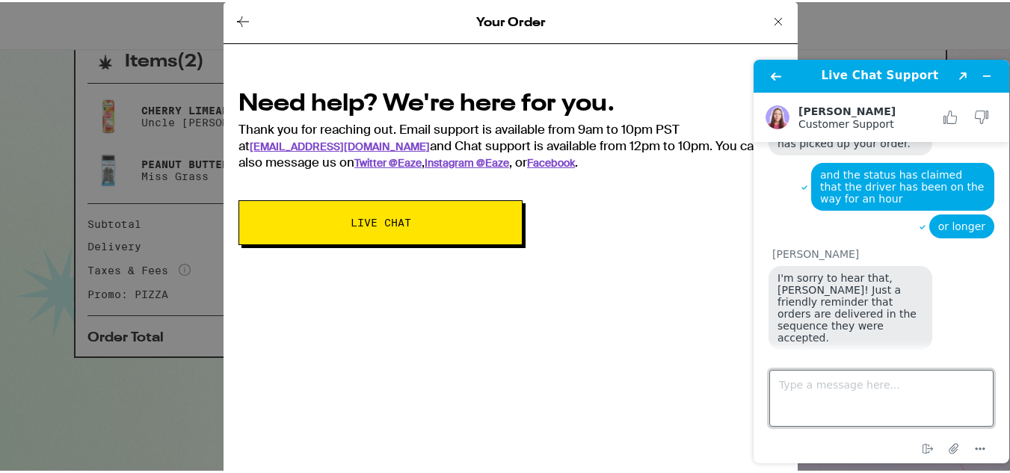
scroll to position [4083, 0]
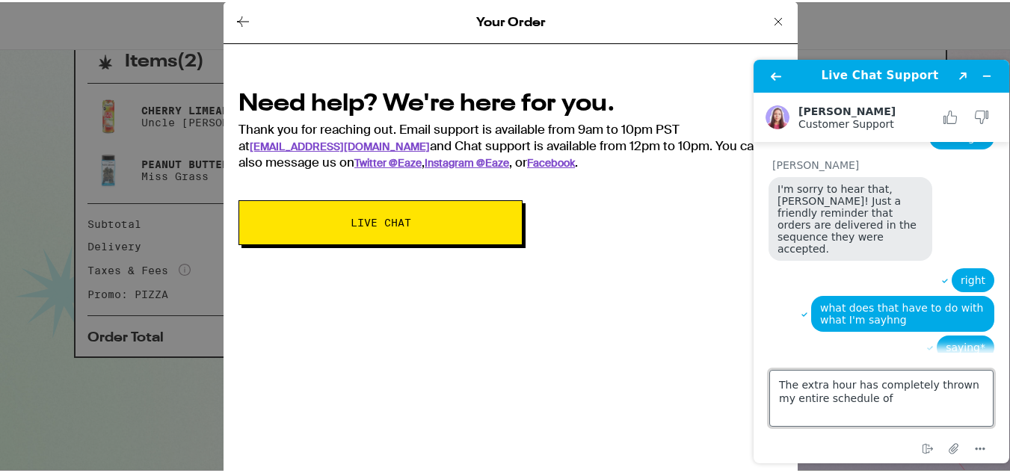
type textarea "The extra hour has completely thrown my entire schedule off"
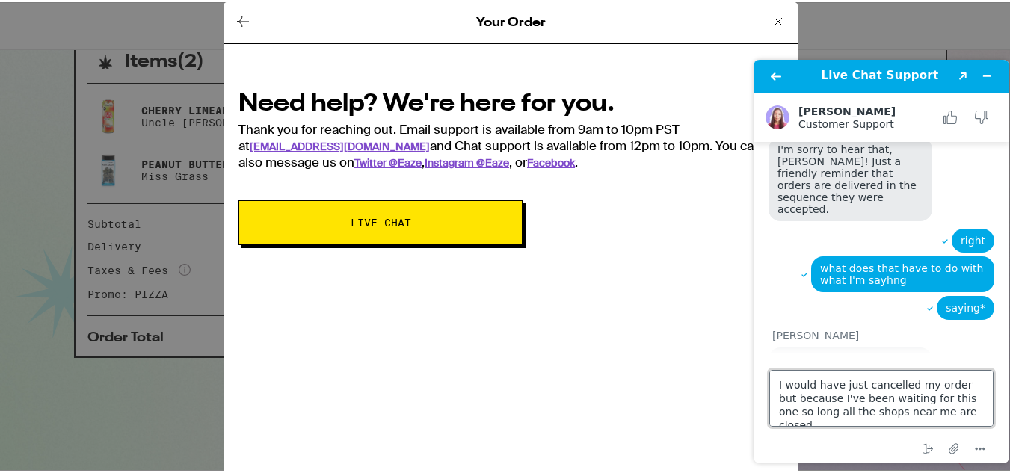
type textarea "I would have just cancelled my order but because I've been waiting for this one…"
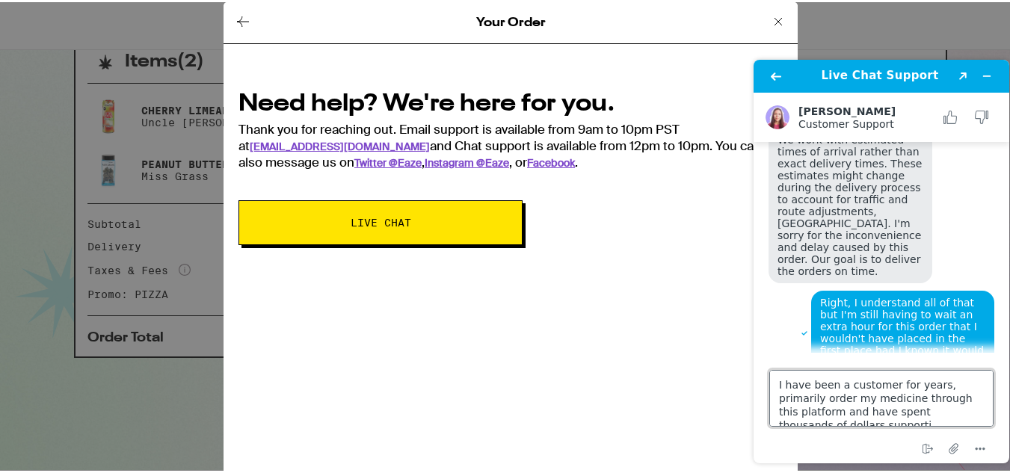
scroll to position [6, 0]
type textarea "I have been a customer for years, primarily order my medicine through this plat…"
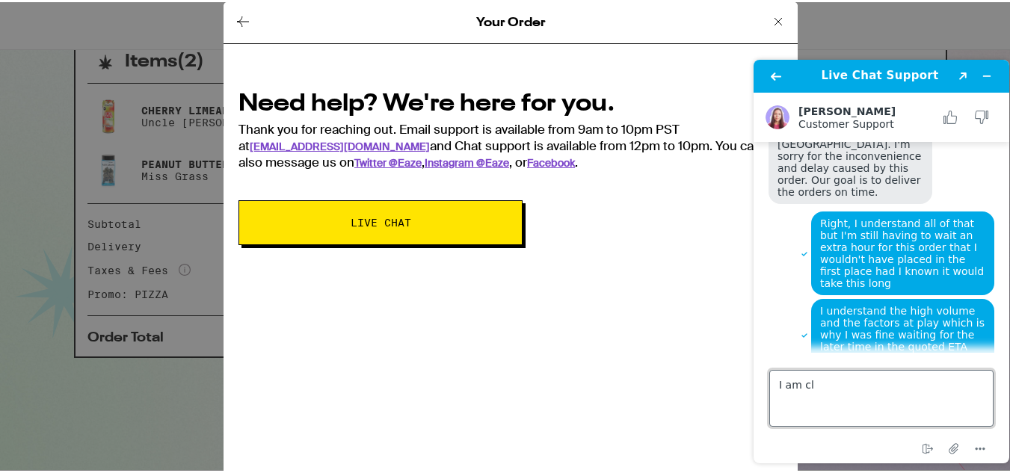
scroll to position [4425, 0]
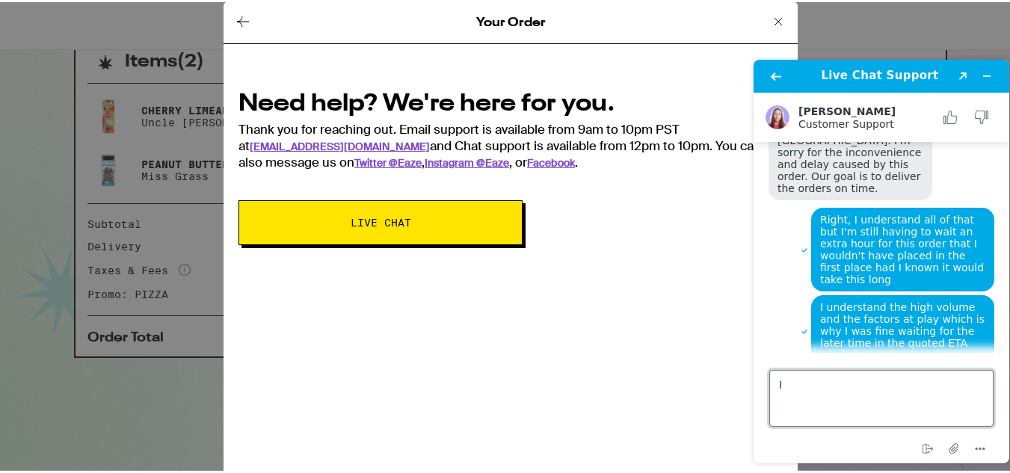
type textarea "I"
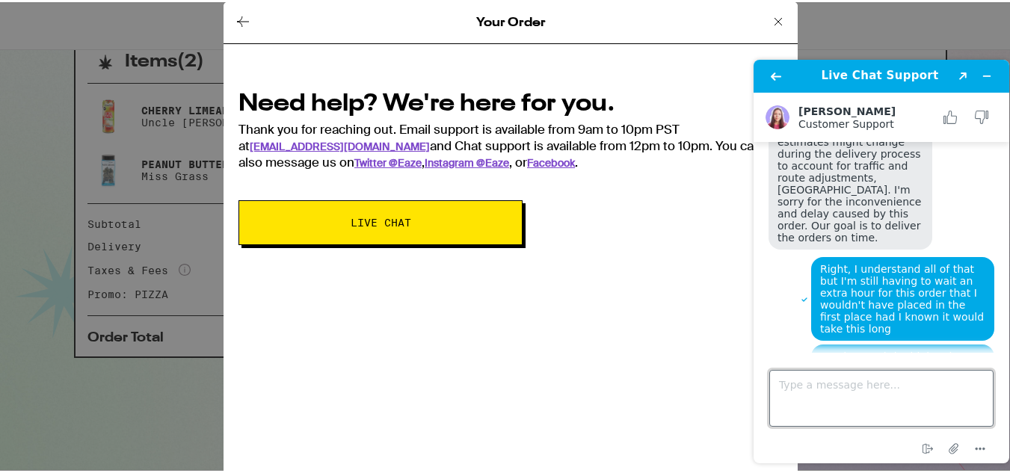
scroll to position [4451, 0]
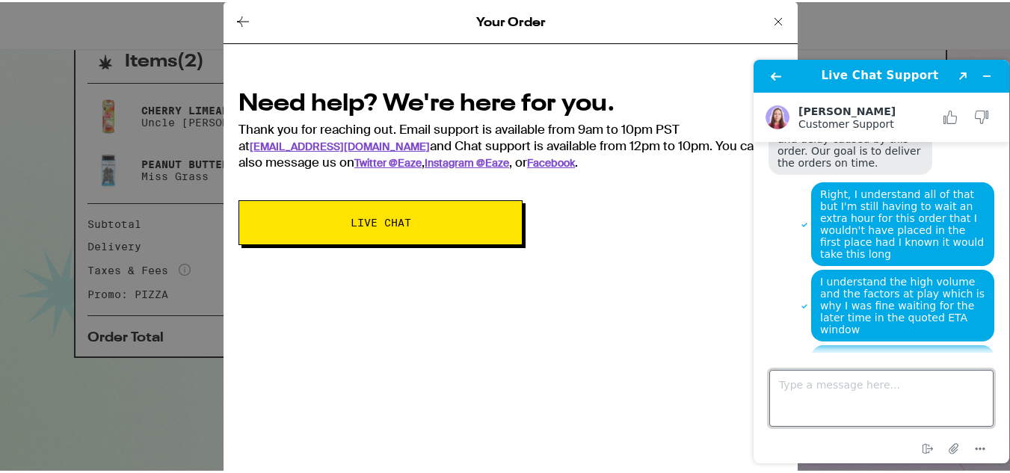
click at [853, 386] on textarea "Type a message here..." at bounding box center [881, 398] width 224 height 57
type textarea "y"
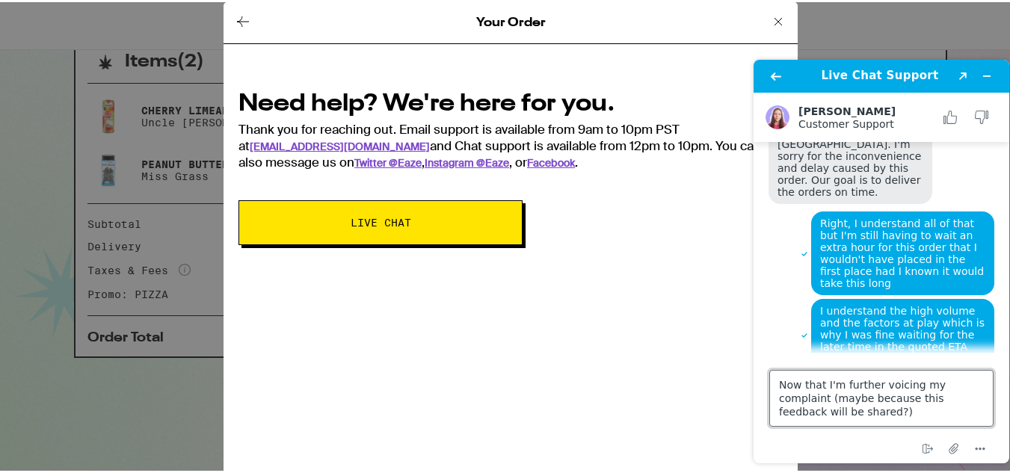
scroll to position [4595, 0]
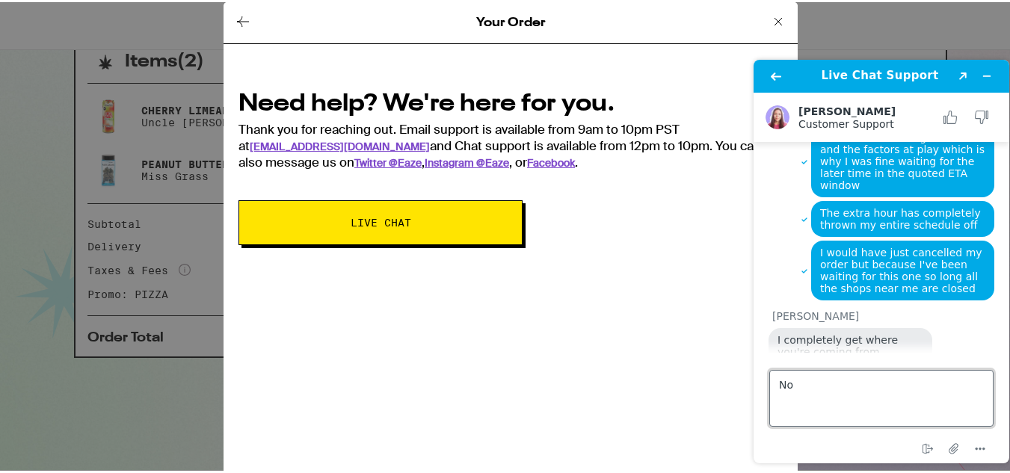
type textarea "N"
type textarea "T"
type textarea "I"
type textarea "T"
click at [937, 381] on textarea "That is way more helpful than the friendly kindly information you provided whil…" at bounding box center [881, 398] width 224 height 57
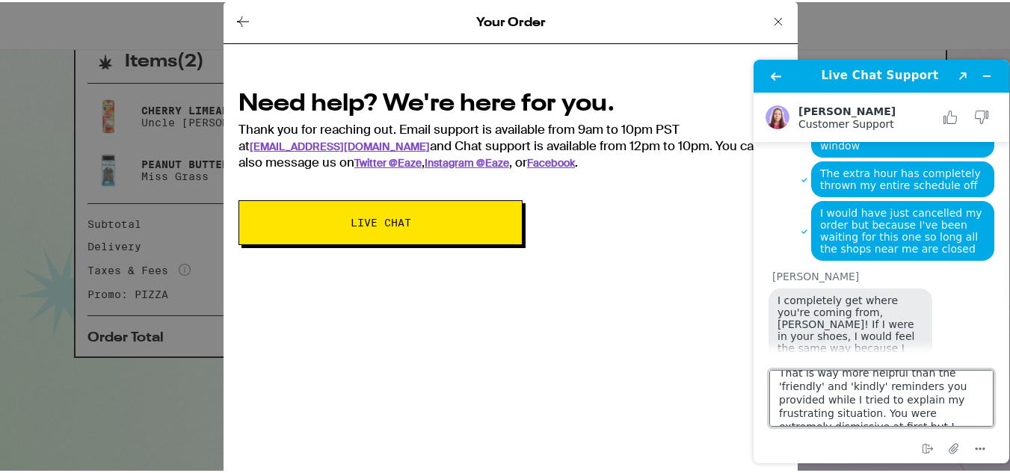
scroll to position [0, 0]
click at [796, 383] on textarea "That is way more helpful than the 'friendly' and 'kindly' reminders you provide…" at bounding box center [881, 398] width 224 height 57
click at [960, 401] on textarea "Thank you, that is way more helpful than the 'friendly' and 'kindly' reminders …" at bounding box center [881, 398] width 224 height 57
type textarea "Thank you, that is way more helpful than the 'friendly' and 'kindly' reminders …"
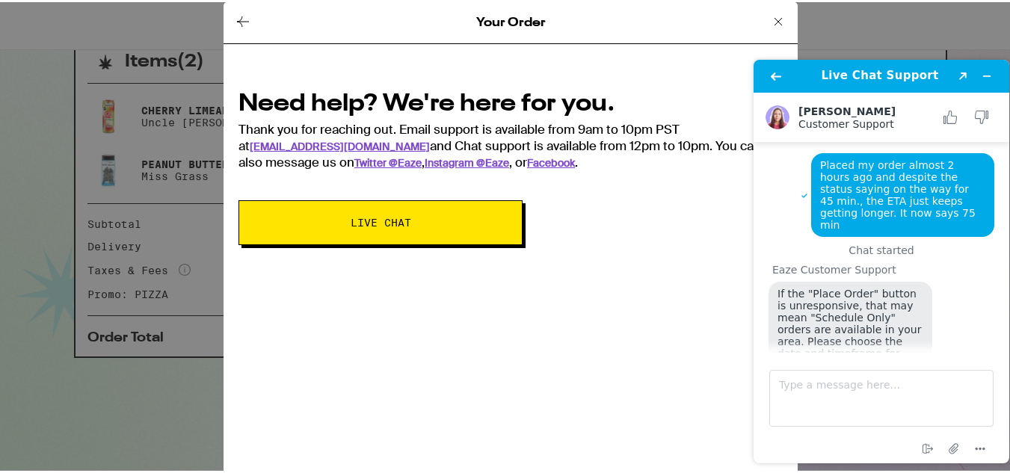
drag, startPoint x: 912, startPoint y: 328, endPoint x: 750, endPoint y: -63, distance: 422.8
click at [750, 48] on html "Live Chat Support Created with Sketch. Wendy A. Customer Support Customer Suppo…" at bounding box center [880, 261] width 279 height 427
copy div "Live Chat Support Created with Sketch. Wendy A. Customer Support Customer Suppo…"
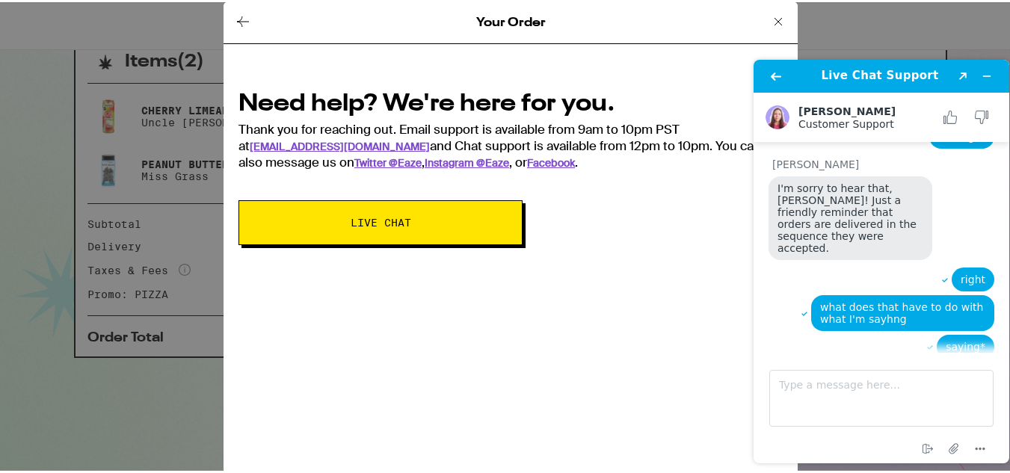
scroll to position [4791, 0]
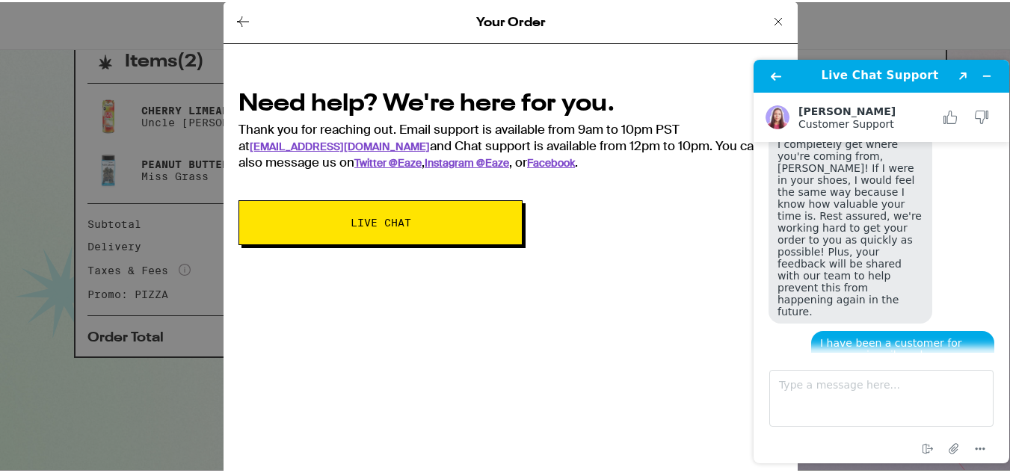
drag, startPoint x: 956, startPoint y: 173, endPoint x: 942, endPoint y: 510, distance: 338.0
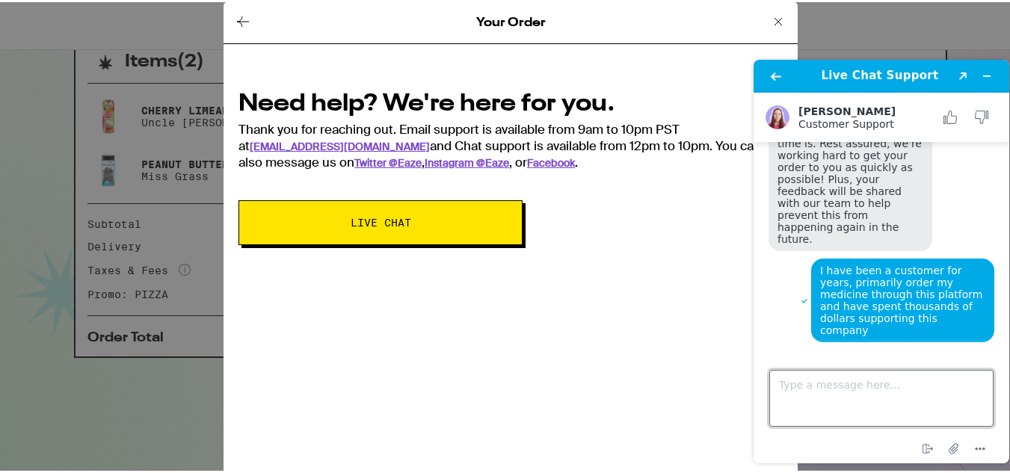
click at [828, 392] on textarea "Type a message here..." at bounding box center [881, 398] width 224 height 57
type textarea "It's ok, just letting you know !"
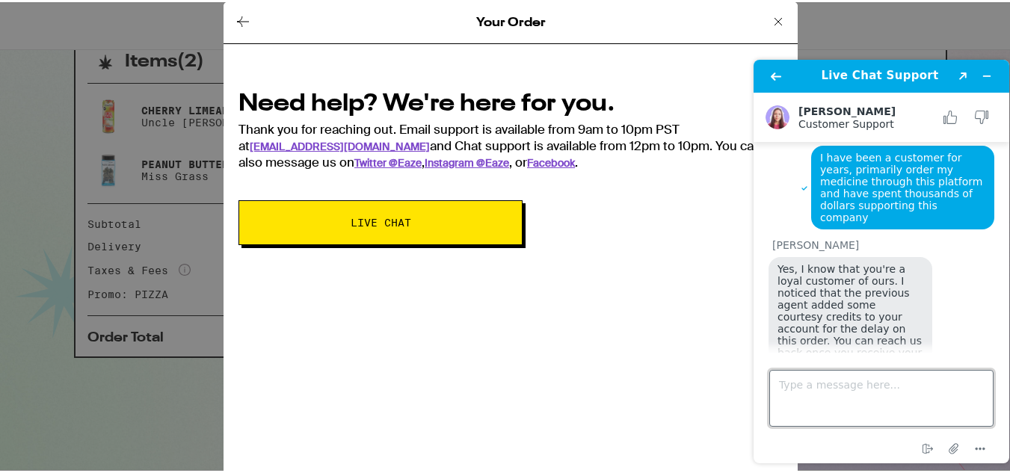
scroll to position [4972, 0]
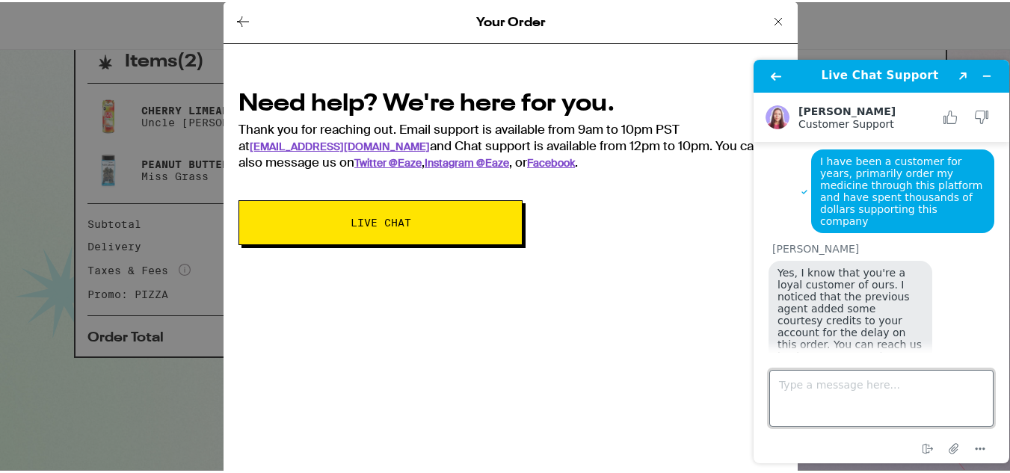
click at [854, 386] on textarea "Type a message here..." at bounding box center [881, 398] width 224 height 57
type textarea "no"
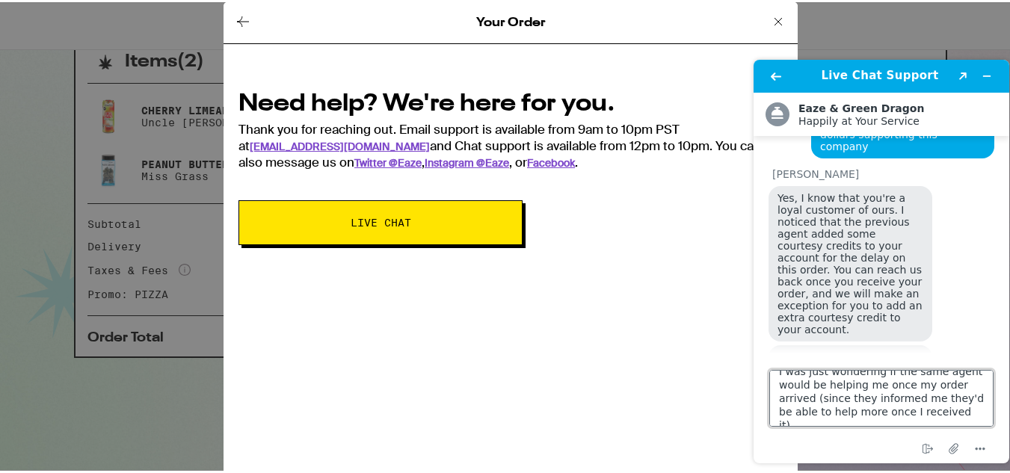
scroll to position [5190, 0]
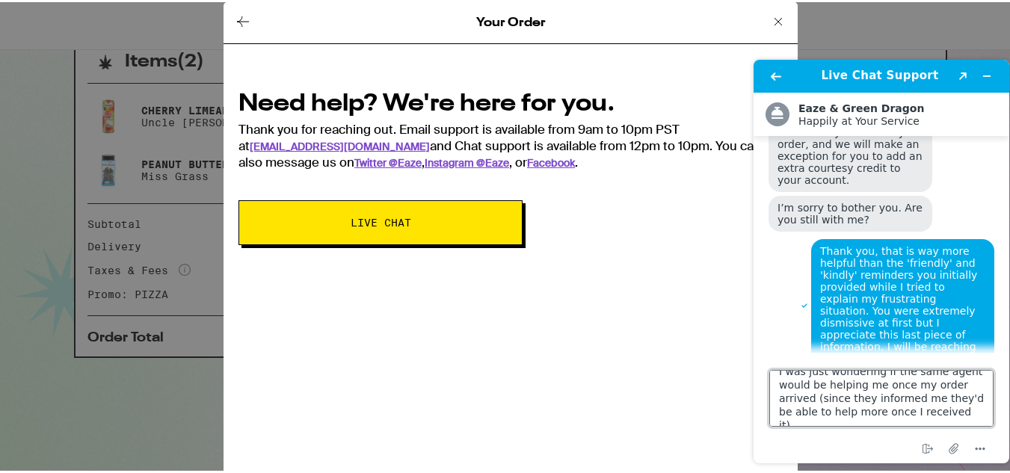
type textarea "I was just wondering if the same agent would be helping me once my order arrive…"
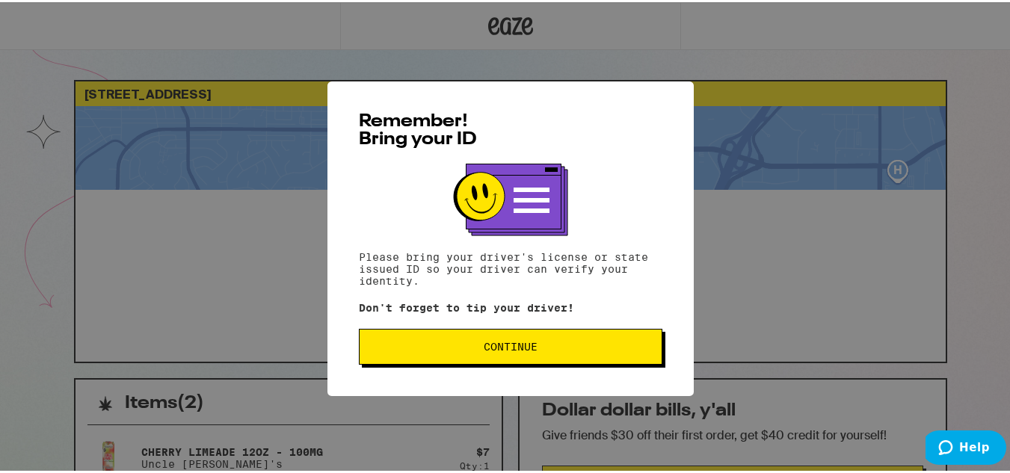
click at [501, 354] on button "Continue" at bounding box center [510, 345] width 303 height 36
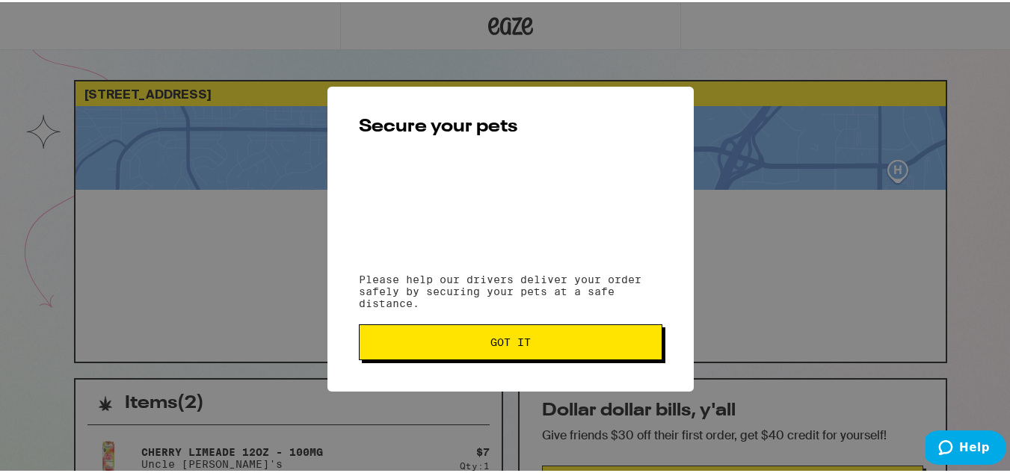
click at [529, 328] on button "Got it" at bounding box center [510, 340] width 303 height 36
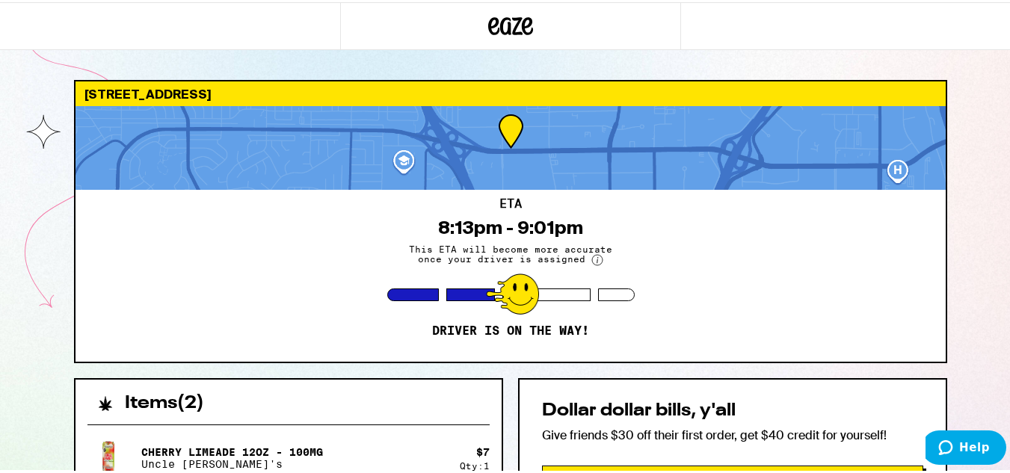
click at [479, 343] on div "Secure your pets Please help our drivers deliver your order safely by securing …" at bounding box center [510, 236] width 1021 height 473
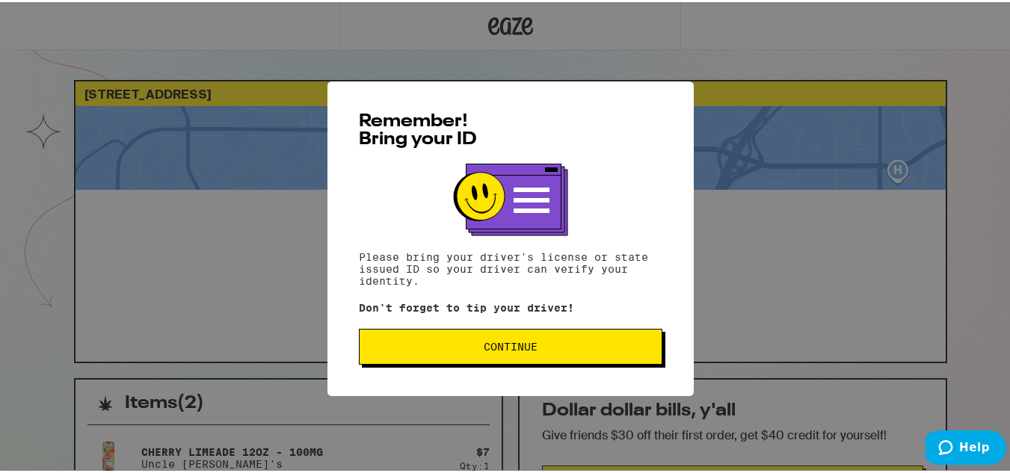
click at [521, 346] on span "Continue" at bounding box center [510, 344] width 54 height 10
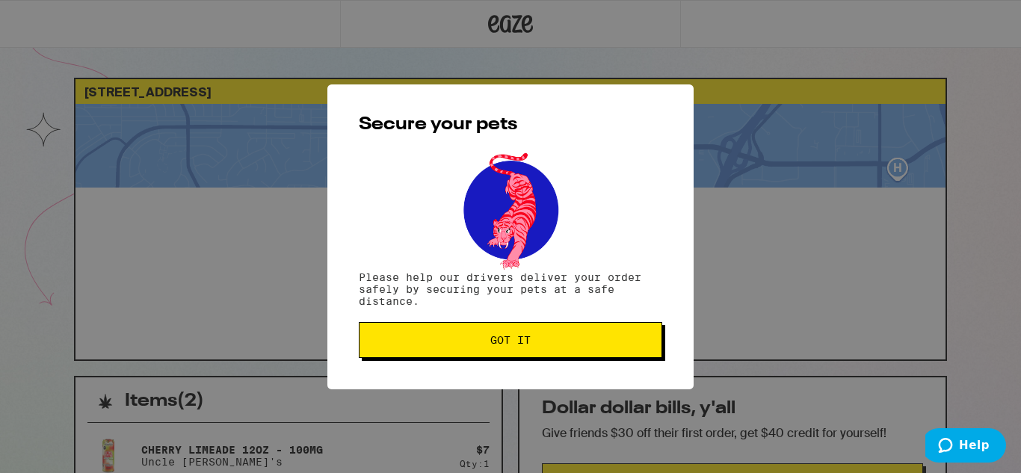
click at [514, 338] on span "Got it" at bounding box center [510, 340] width 40 height 10
